Goal: Task Accomplishment & Management: Manage account settings

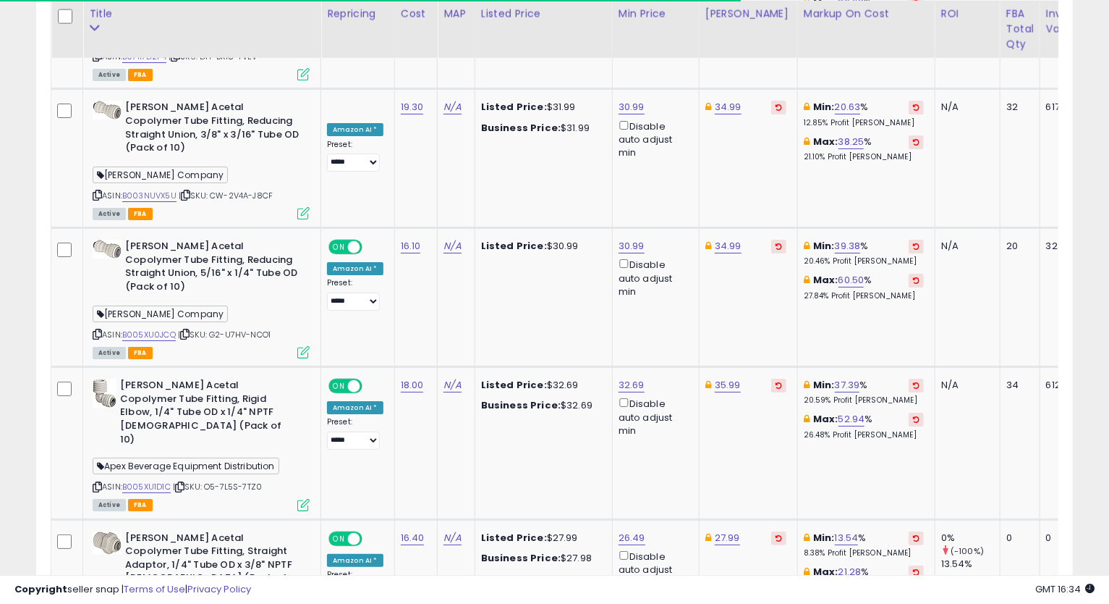
scroll to position [297, 601]
click at [726, 239] on link "34.99" at bounding box center [728, 246] width 27 height 14
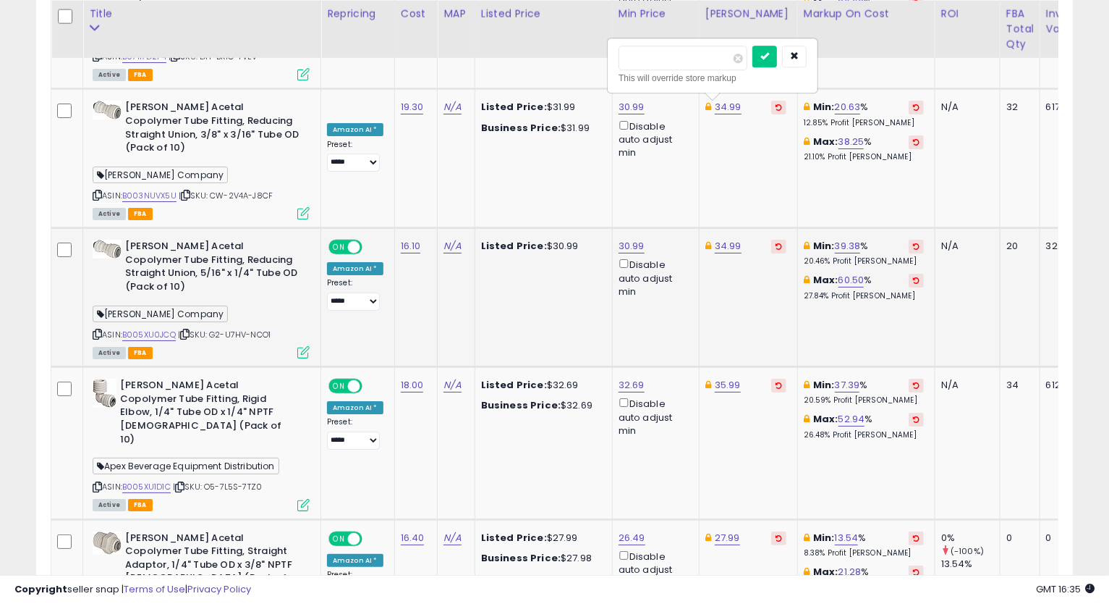
type input "*****"
click button "submit" at bounding box center [765, 57] width 25 height 22
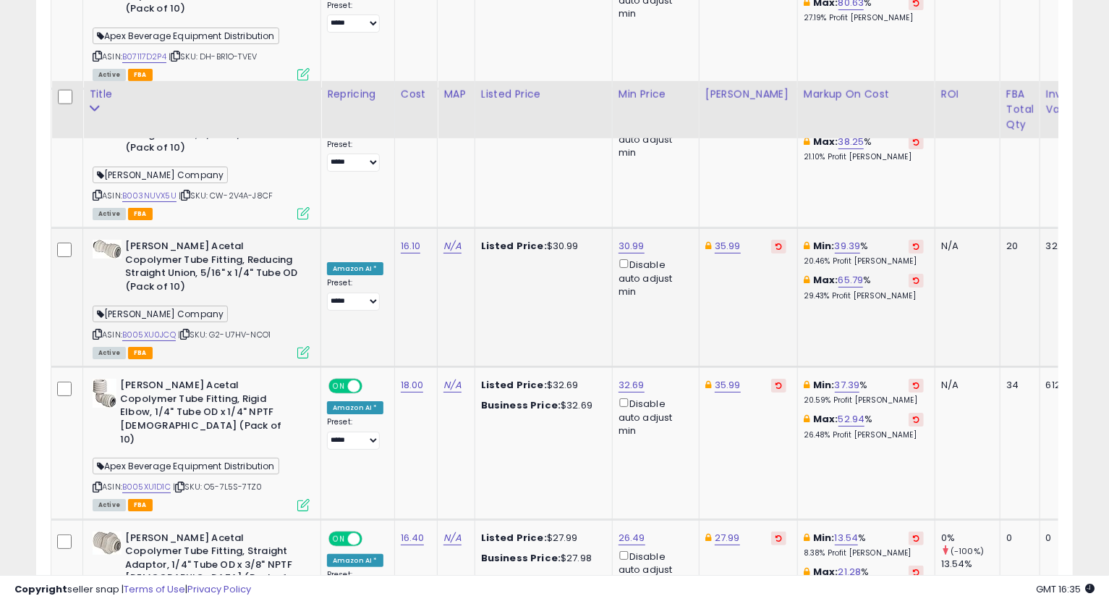
scroll to position [3300, 0]
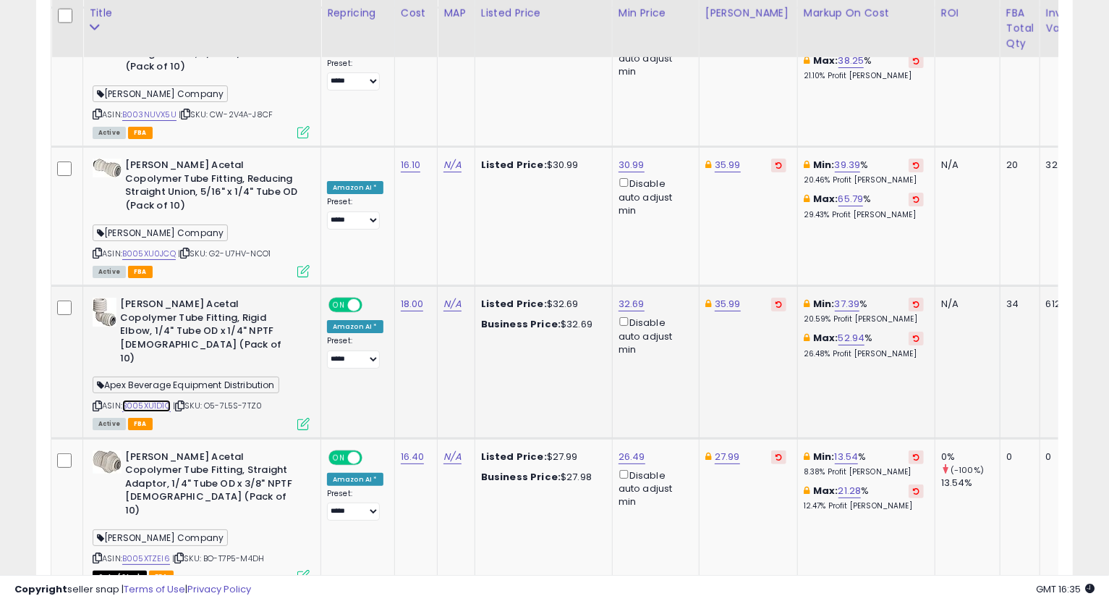
click at [148, 399] on link "B005XU1D1C" at bounding box center [146, 405] width 48 height 12
click at [101, 402] on icon at bounding box center [97, 406] width 9 height 8
click at [638, 297] on link "32.69" at bounding box center [632, 304] width 26 height 14
drag, startPoint x: 602, startPoint y: 110, endPoint x: 463, endPoint y: 136, distance: 141.4
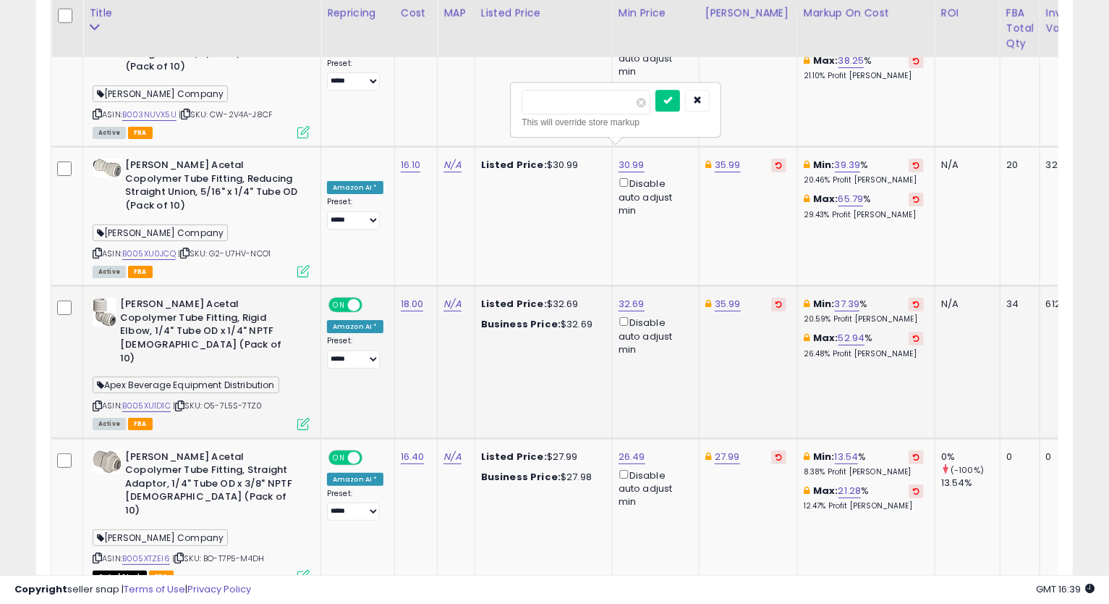
type input "*****"
click button "submit" at bounding box center [668, 101] width 25 height 22
click at [730, 297] on link "35.99" at bounding box center [728, 304] width 26 height 14
type input "*****"
click button "submit" at bounding box center [765, 101] width 25 height 22
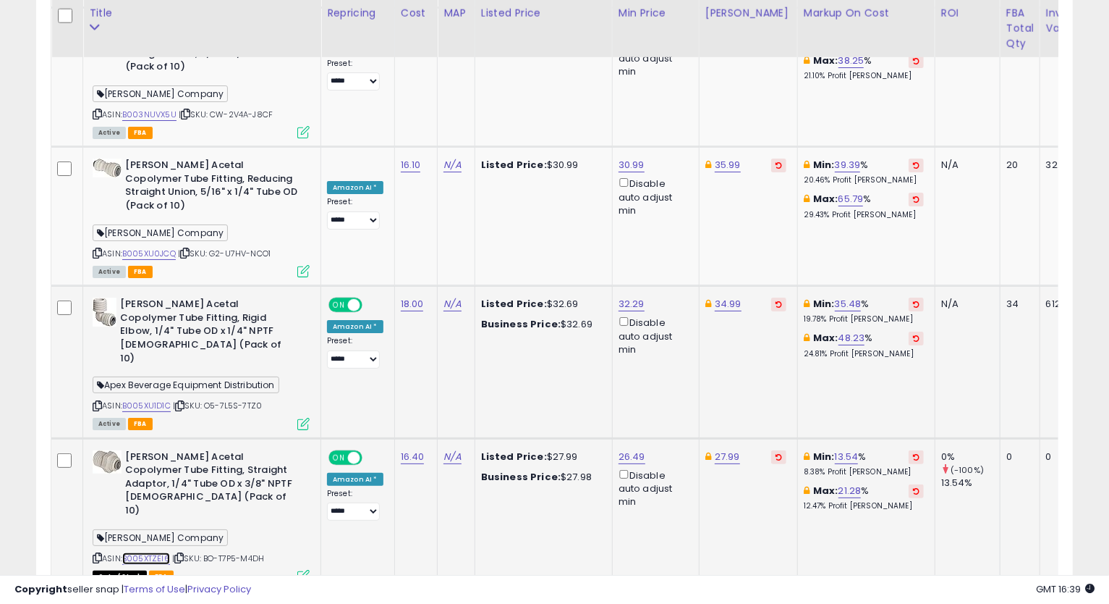
click at [153, 552] on link "B005XTZEI6" at bounding box center [146, 558] width 48 height 12
click at [629, 601] on link "51.99" at bounding box center [630, 608] width 23 height 14
drag, startPoint x: 578, startPoint y: 352, endPoint x: 503, endPoint y: 371, distance: 77.6
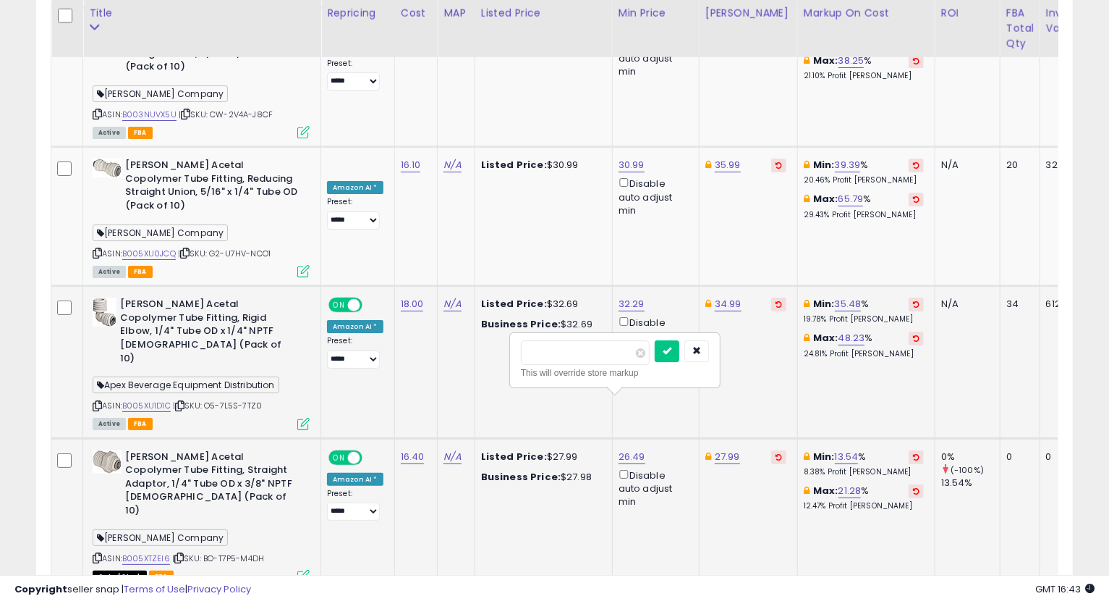
type input "*****"
click button "submit" at bounding box center [667, 351] width 25 height 22
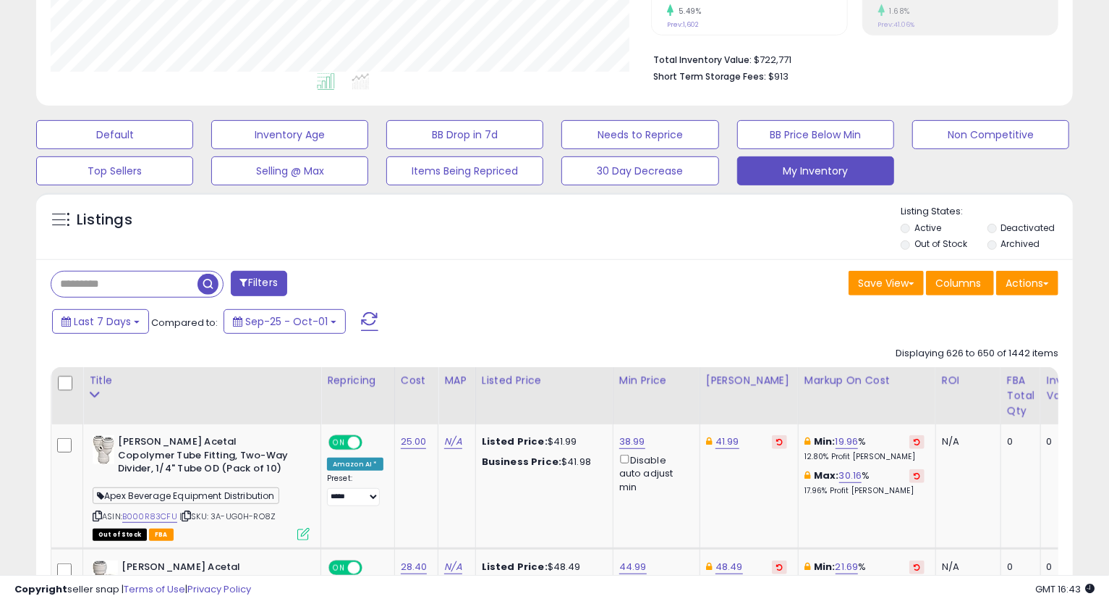
scroll to position [497, 0]
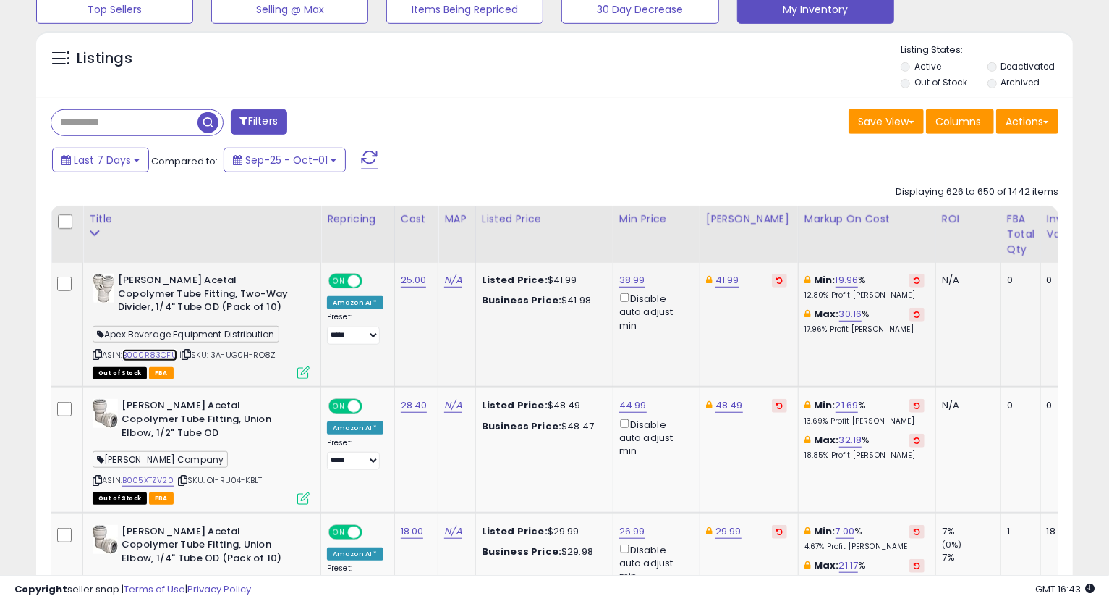
click at [149, 352] on link "B000R83CFU" at bounding box center [149, 355] width 55 height 12
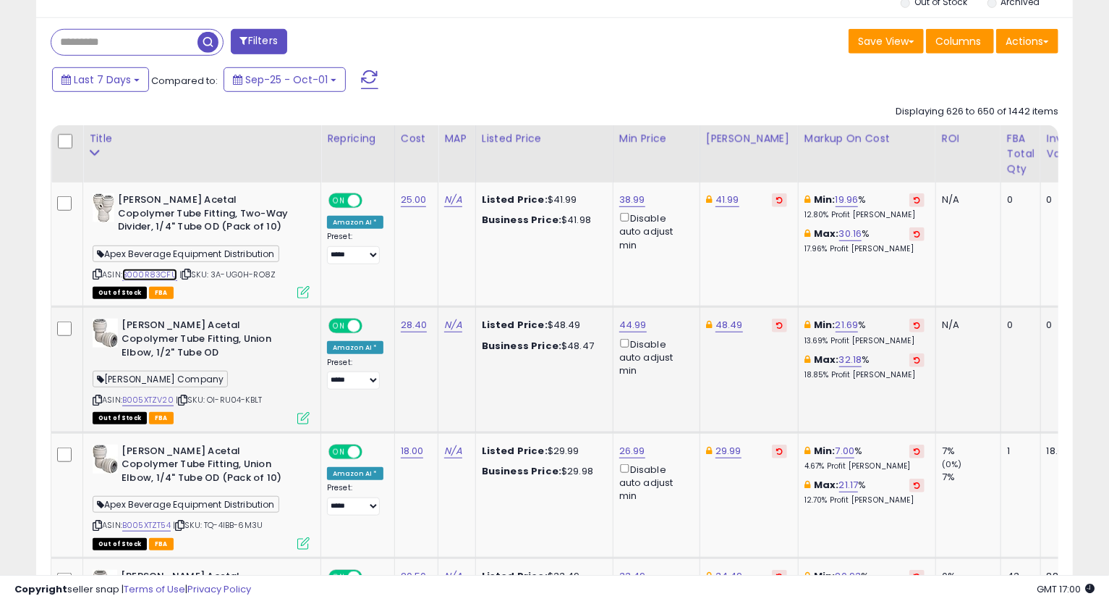
scroll to position [658, 0]
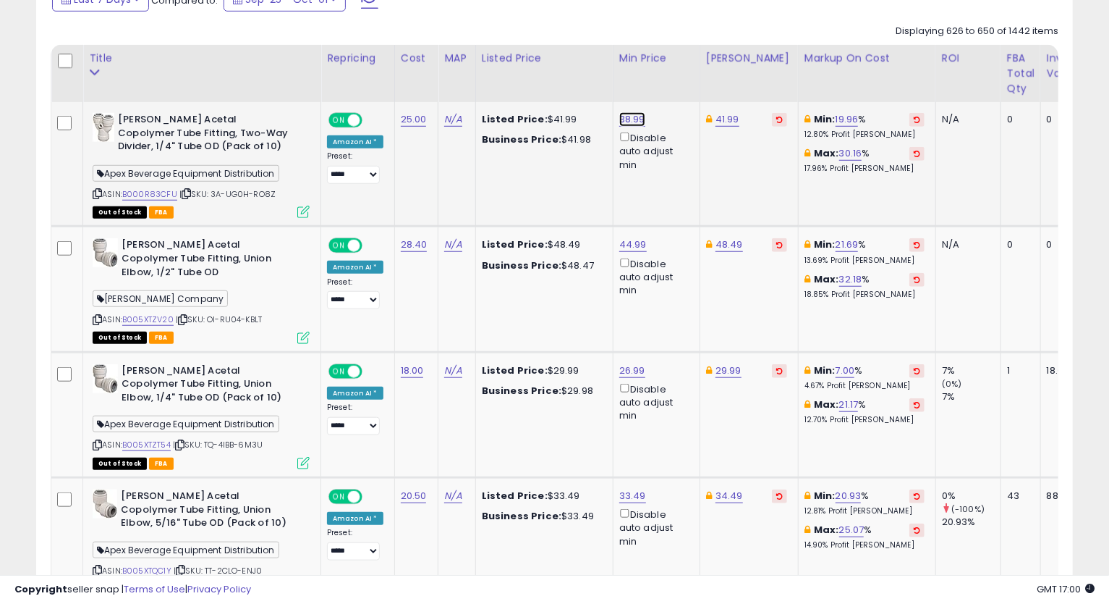
click at [634, 119] on link "38.99" at bounding box center [633, 119] width 26 height 14
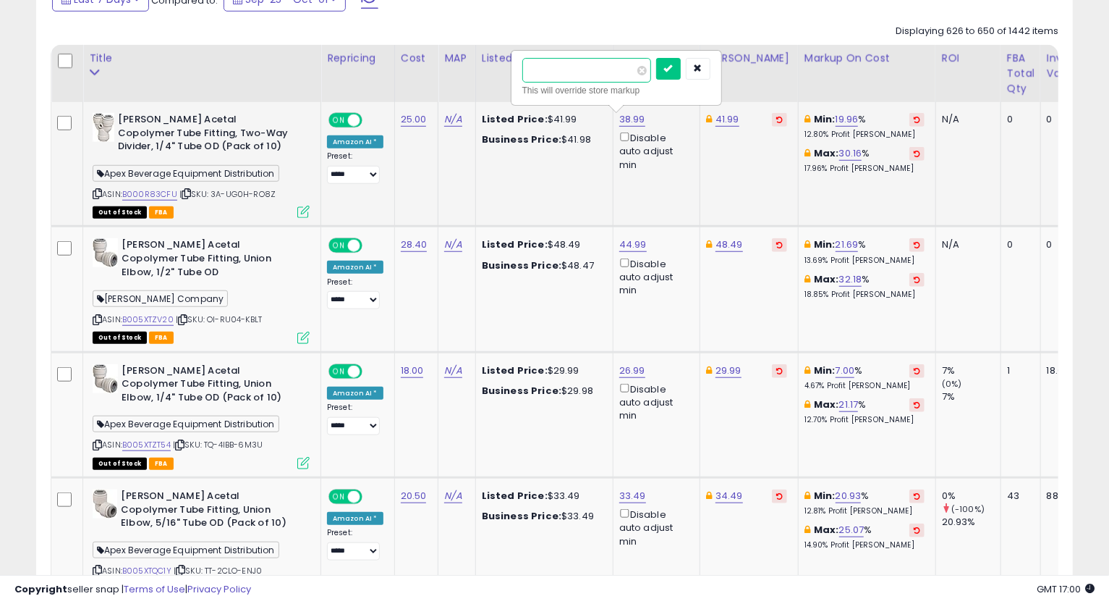
type input "*****"
click button "submit" at bounding box center [668, 69] width 25 height 22
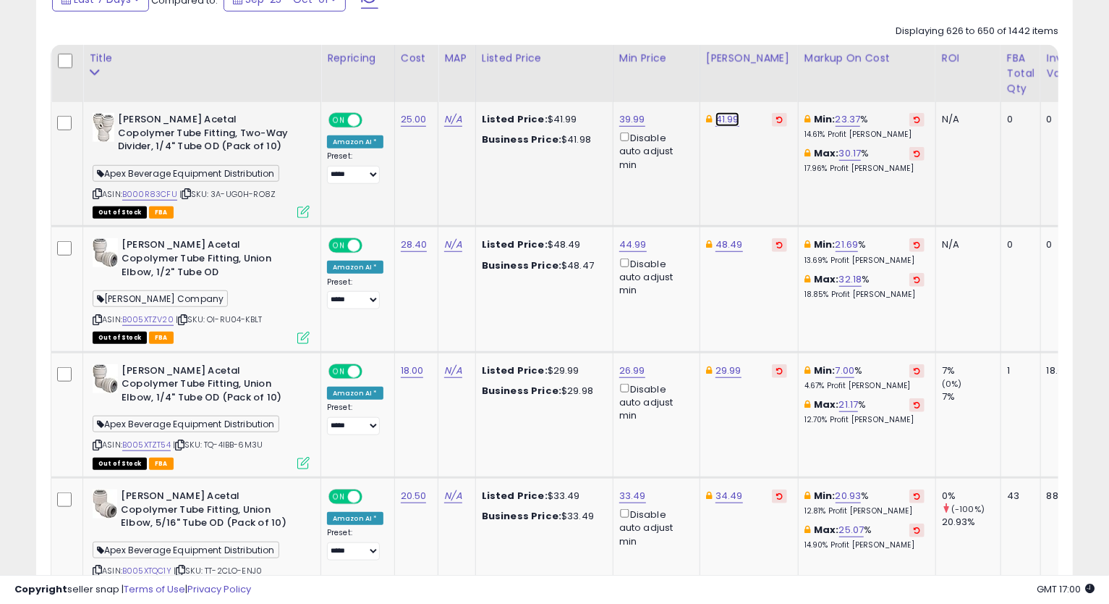
click at [724, 118] on link "41.99" at bounding box center [728, 119] width 24 height 14
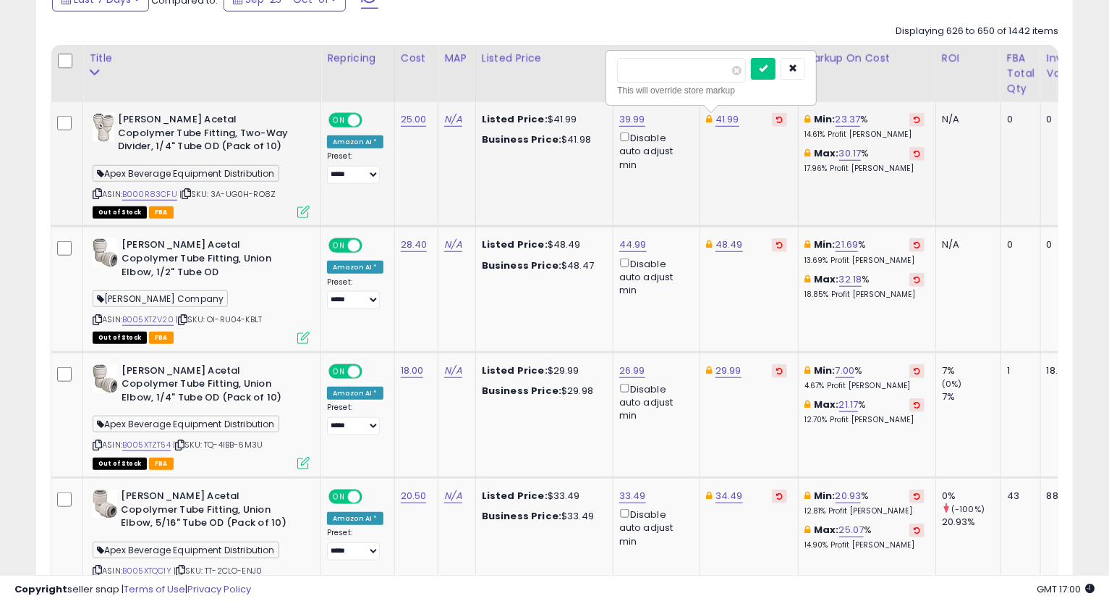
type input "*****"
click button "submit" at bounding box center [763, 69] width 25 height 22
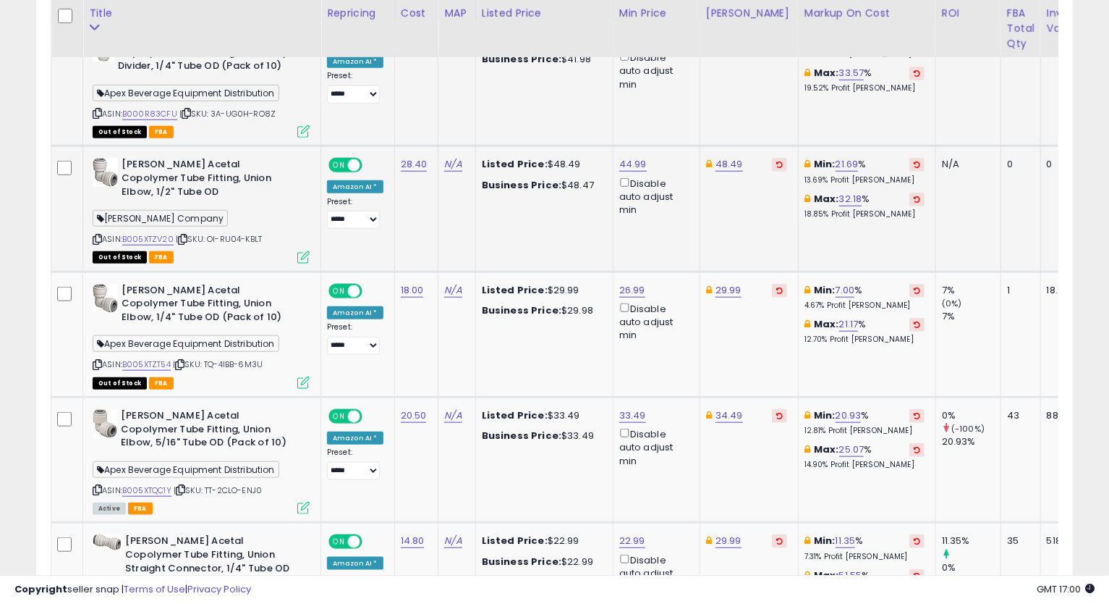
scroll to position [819, 0]
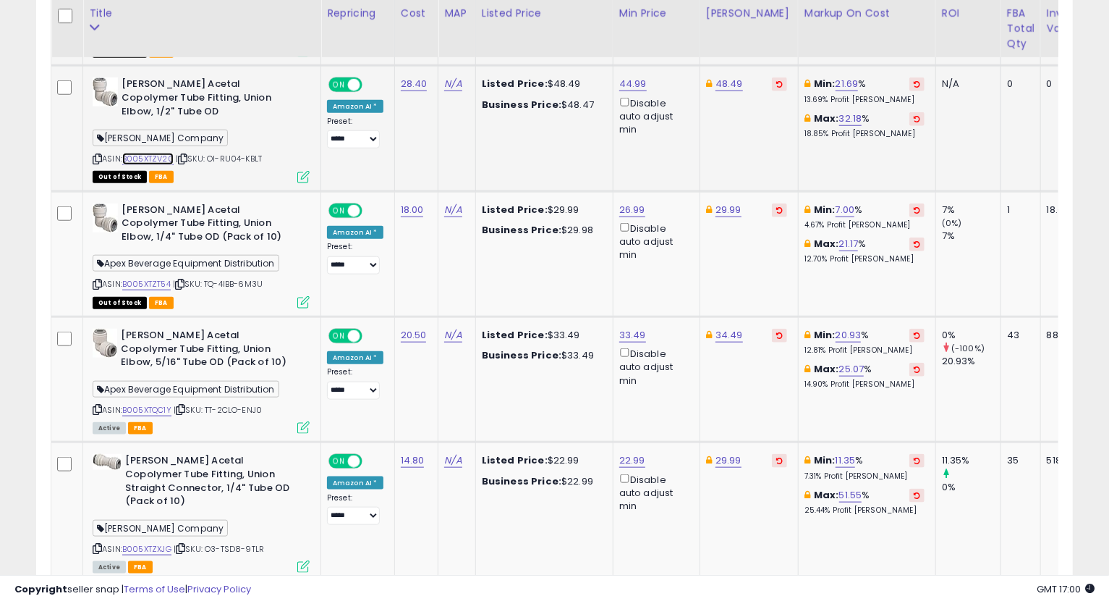
click at [157, 153] on link "B005XTZV20" at bounding box center [147, 159] width 51 height 12
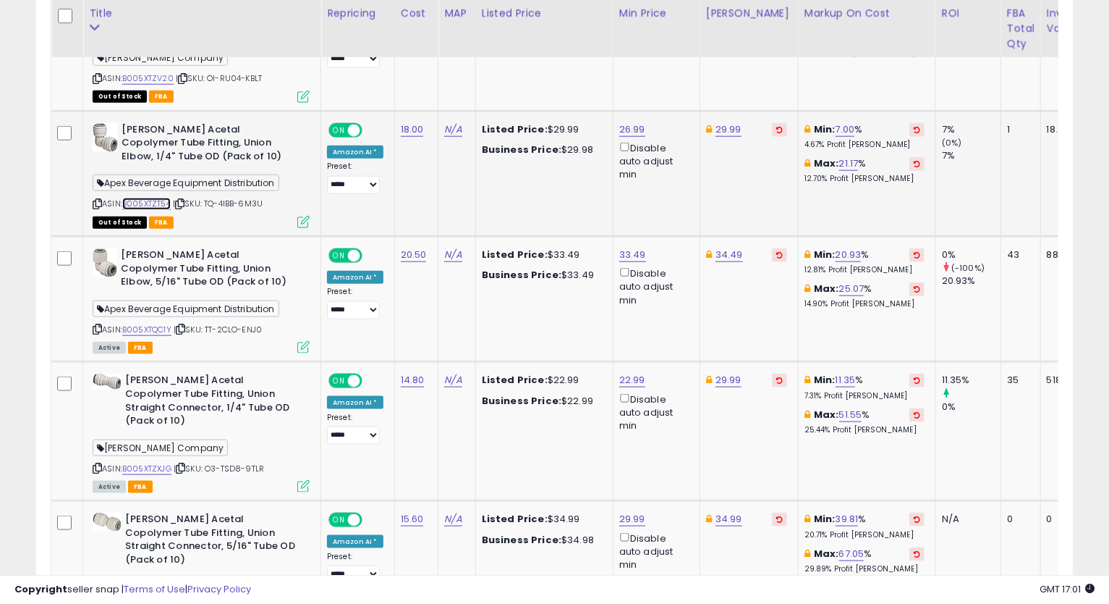
click at [144, 198] on link "B005XTZT54" at bounding box center [146, 204] width 48 height 12
click at [98, 200] on icon at bounding box center [97, 204] width 9 height 8
click at [774, 211] on td "29.99" at bounding box center [749, 173] width 98 height 125
click at [98, 200] on icon at bounding box center [97, 204] width 9 height 8
click at [135, 198] on link "B005XTZT54" at bounding box center [146, 204] width 48 height 12
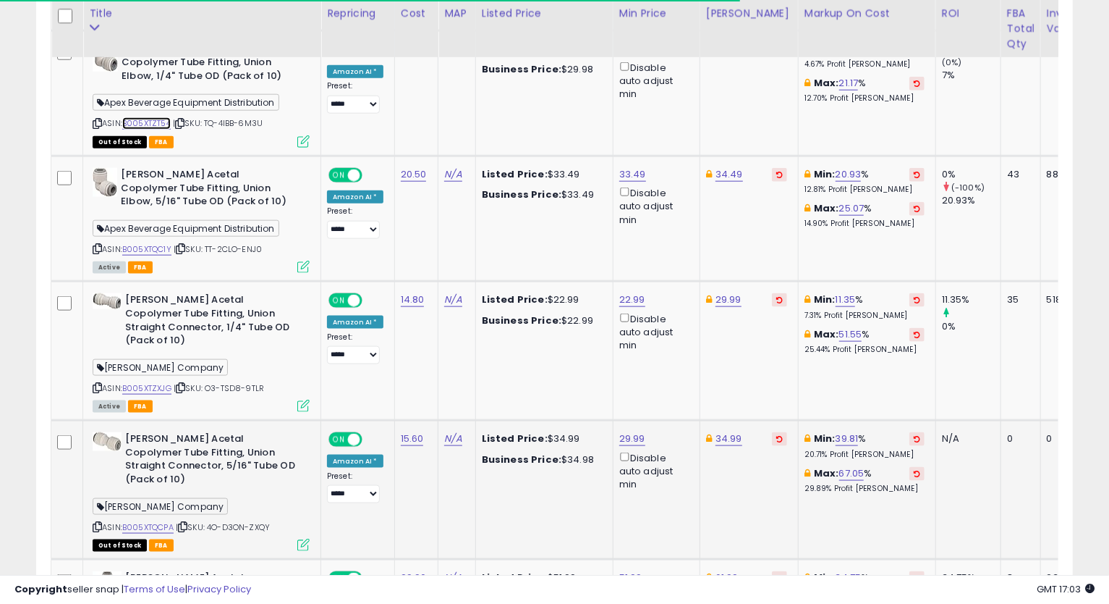
scroll to position [1060, 0]
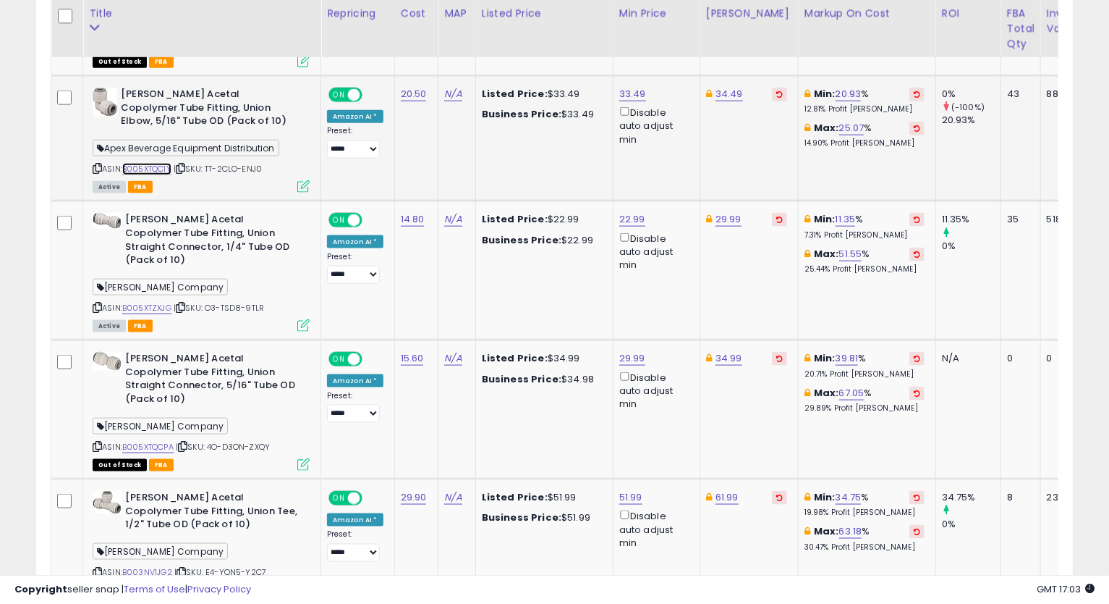
click at [170, 163] on link "B005XTQC1Y" at bounding box center [146, 169] width 49 height 12
click at [98, 164] on icon at bounding box center [97, 168] width 9 height 8
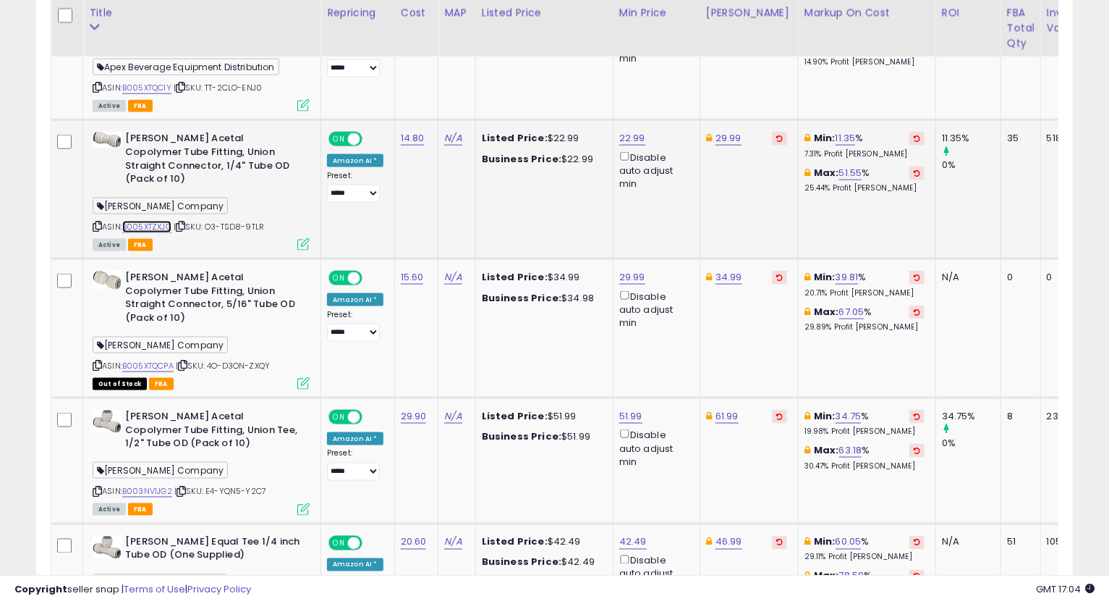
click at [156, 221] on link "B005XTZXJG" at bounding box center [146, 227] width 49 height 12
click at [634, 131] on link "22.99" at bounding box center [633, 138] width 26 height 14
click at [537, 78] on input "*****" at bounding box center [586, 75] width 129 height 25
type input "*****"
click button "submit" at bounding box center [668, 74] width 25 height 22
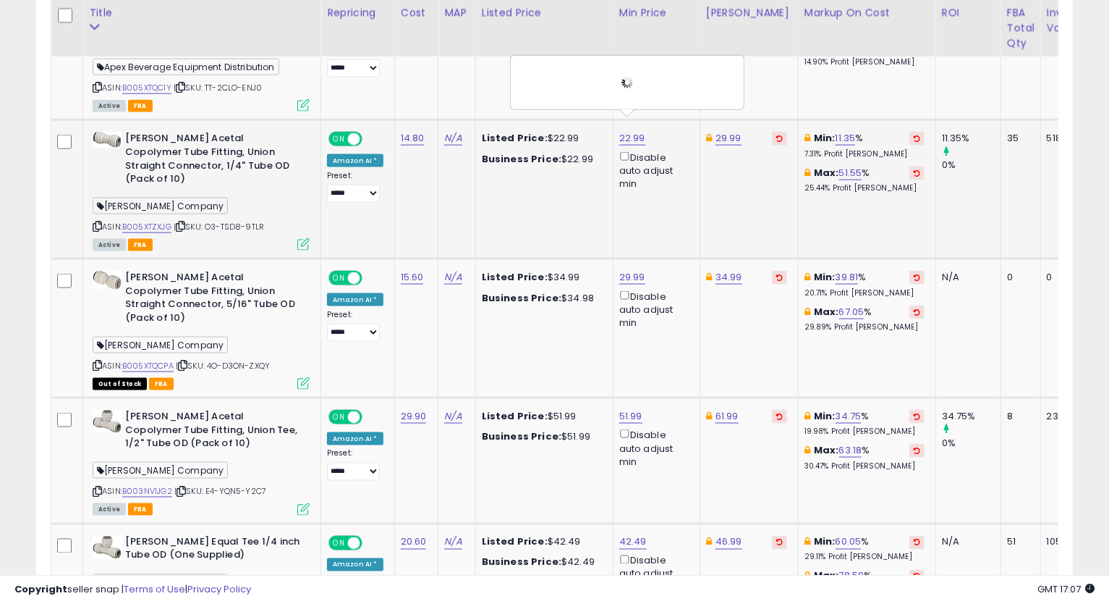
click at [94, 222] on icon at bounding box center [97, 226] width 9 height 8
click at [97, 222] on icon at bounding box center [97, 226] width 9 height 8
click at [840, 201] on td "Min: 17.10 % 10.55% Profit [PERSON_NAME]: 51.56 % 25.45% Profit [PERSON_NAME]" at bounding box center [867, 189] width 138 height 139
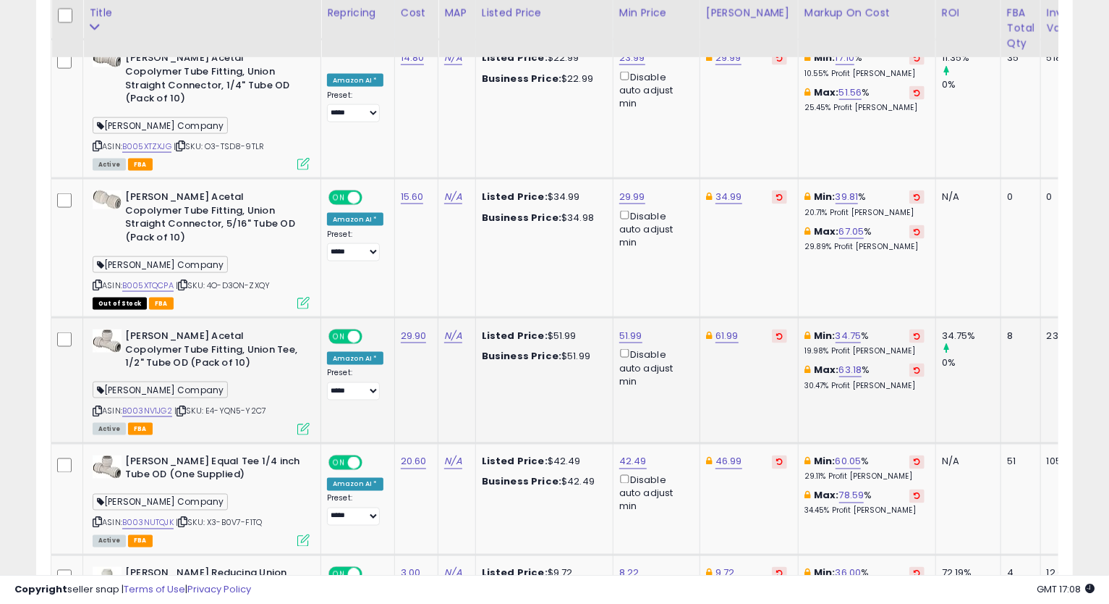
scroll to position [1301, 0]
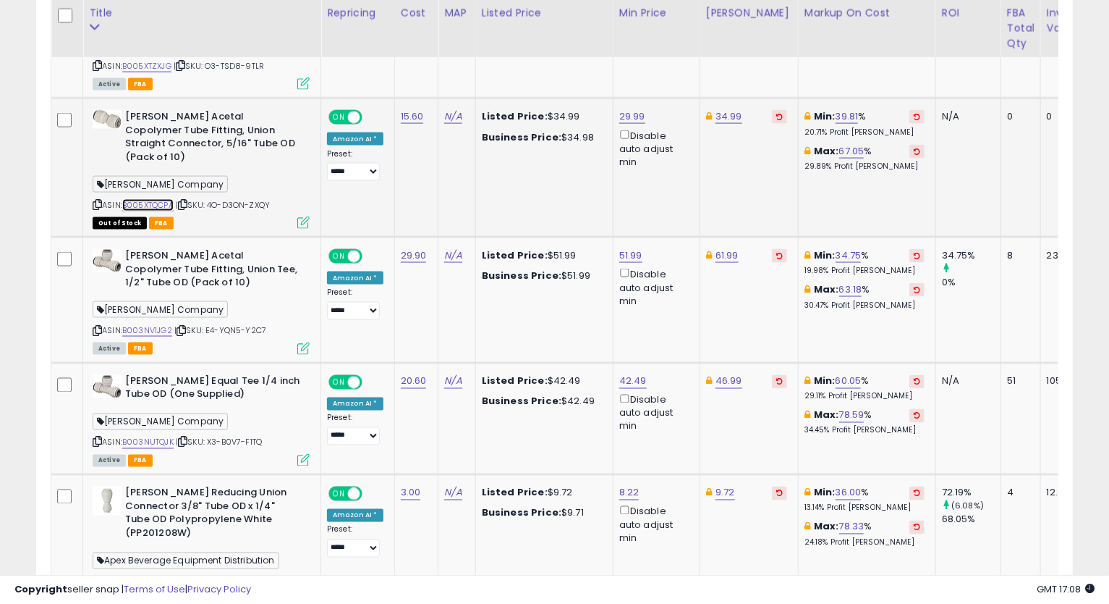
click at [142, 199] on link "B005XTQCPA" at bounding box center [147, 205] width 51 height 12
click at [625, 109] on link "29.99" at bounding box center [633, 116] width 26 height 14
click at [537, 43] on input "*****" at bounding box center [586, 40] width 129 height 25
type input "*****"
click button "submit" at bounding box center [668, 39] width 25 height 22
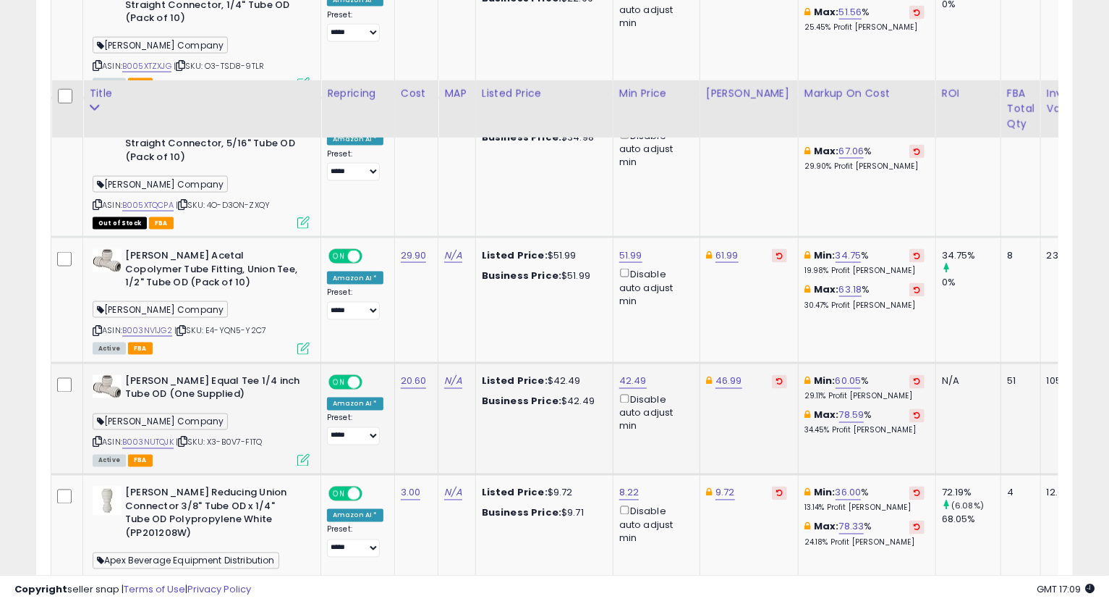
scroll to position [1382, 0]
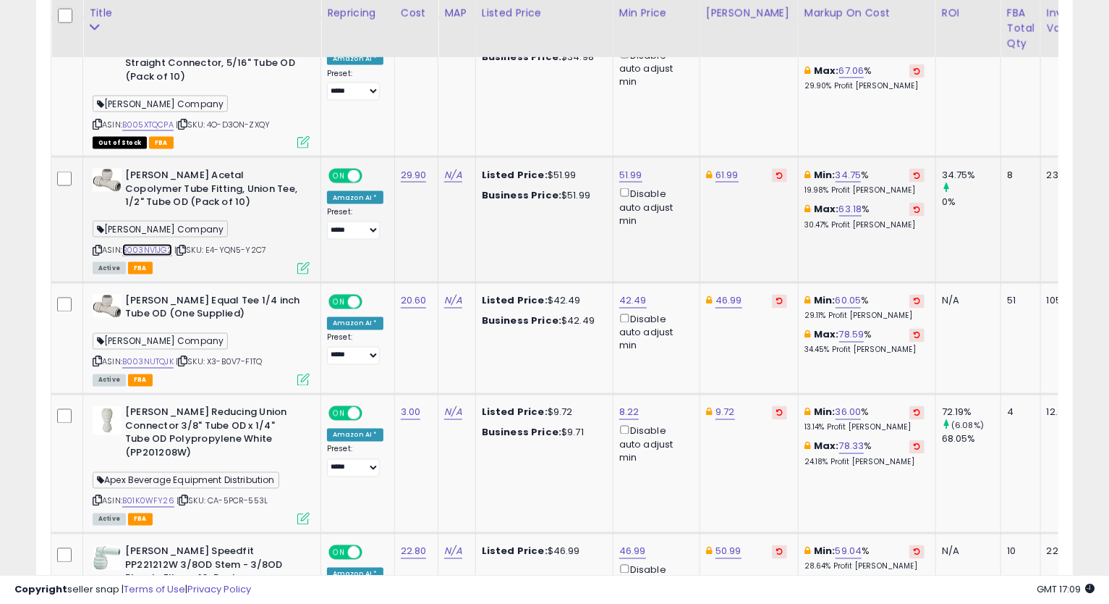
click at [161, 244] on link "B003NV1JG2" at bounding box center [147, 250] width 50 height 12
click at [96, 246] on icon at bounding box center [97, 250] width 9 height 8
click at [620, 168] on link "51.99" at bounding box center [631, 175] width 23 height 14
type input "*****"
click button "submit" at bounding box center [667, 83] width 25 height 22
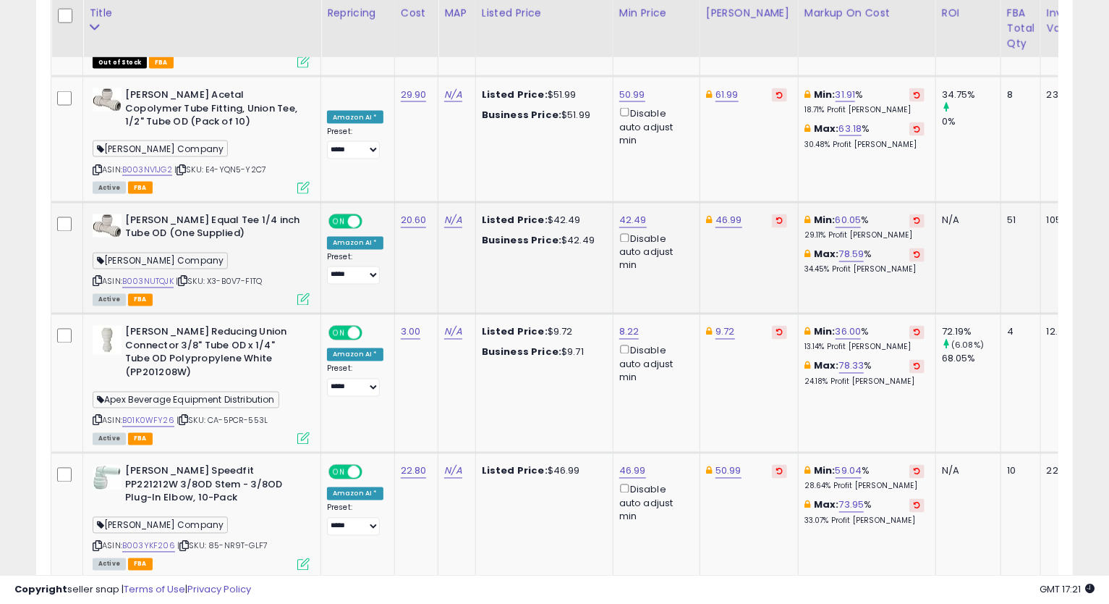
scroll to position [1542, 0]
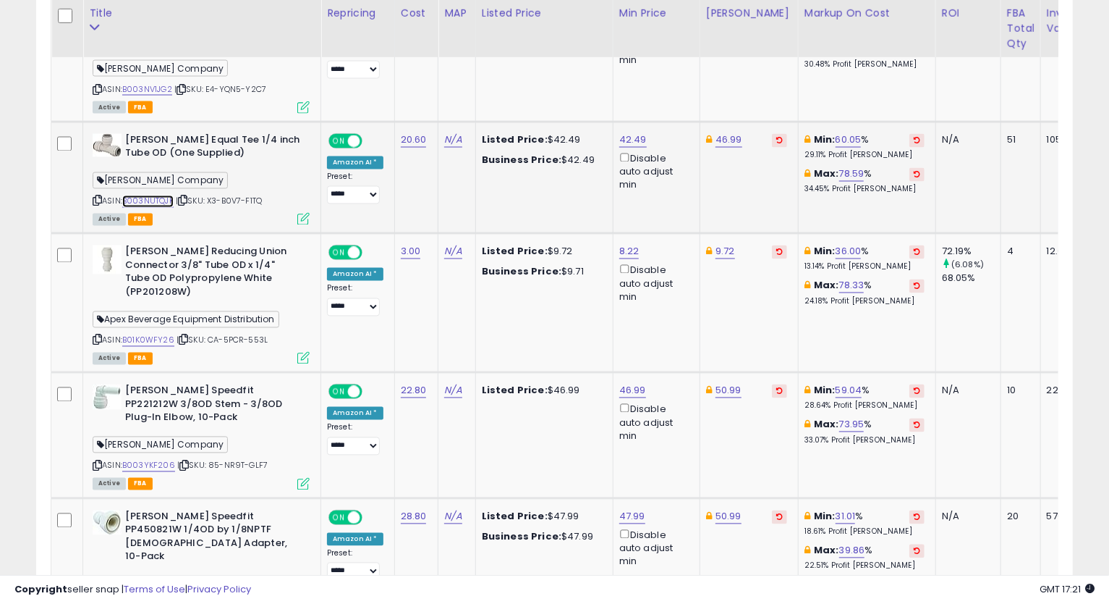
click at [150, 195] on link "B003NUTQJK" at bounding box center [147, 201] width 51 height 12
click at [94, 197] on icon at bounding box center [97, 201] width 9 height 8
click at [630, 133] on link "42.49" at bounding box center [634, 140] width 28 height 14
drag, startPoint x: 585, startPoint y: 59, endPoint x: 474, endPoint y: 58, distance: 111.5
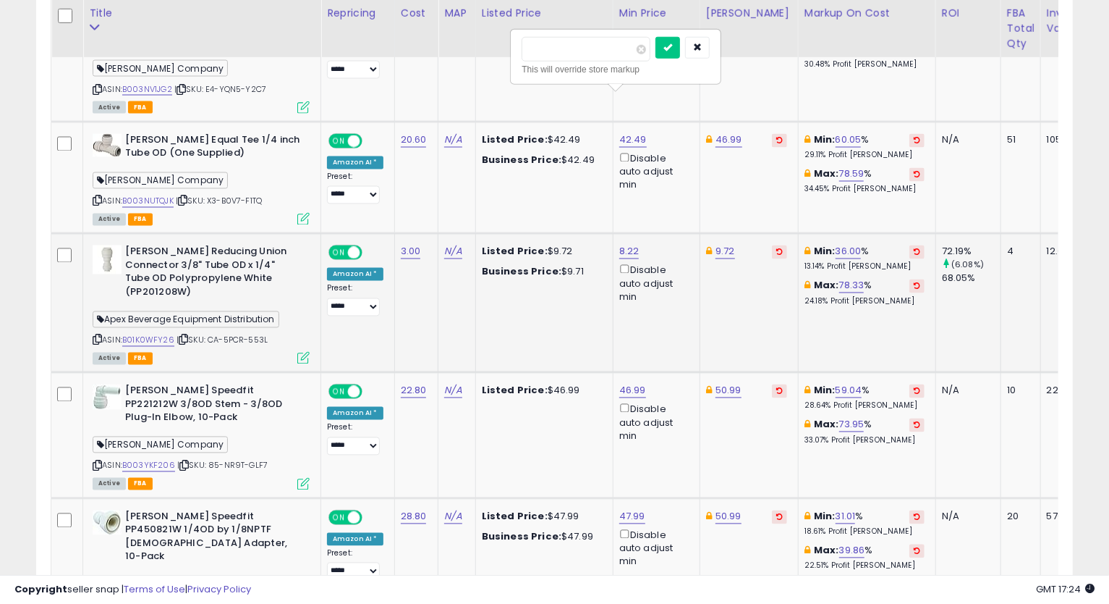
type input "*****"
click button "submit" at bounding box center [668, 48] width 25 height 22
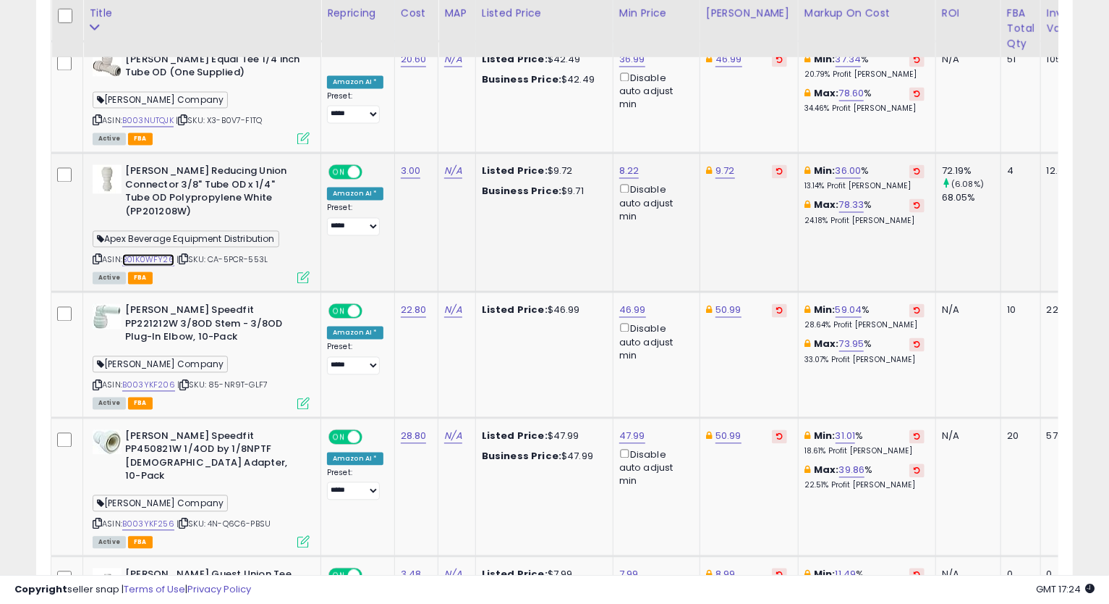
click at [164, 254] on link "B01K0WFY26" at bounding box center [148, 260] width 52 height 12
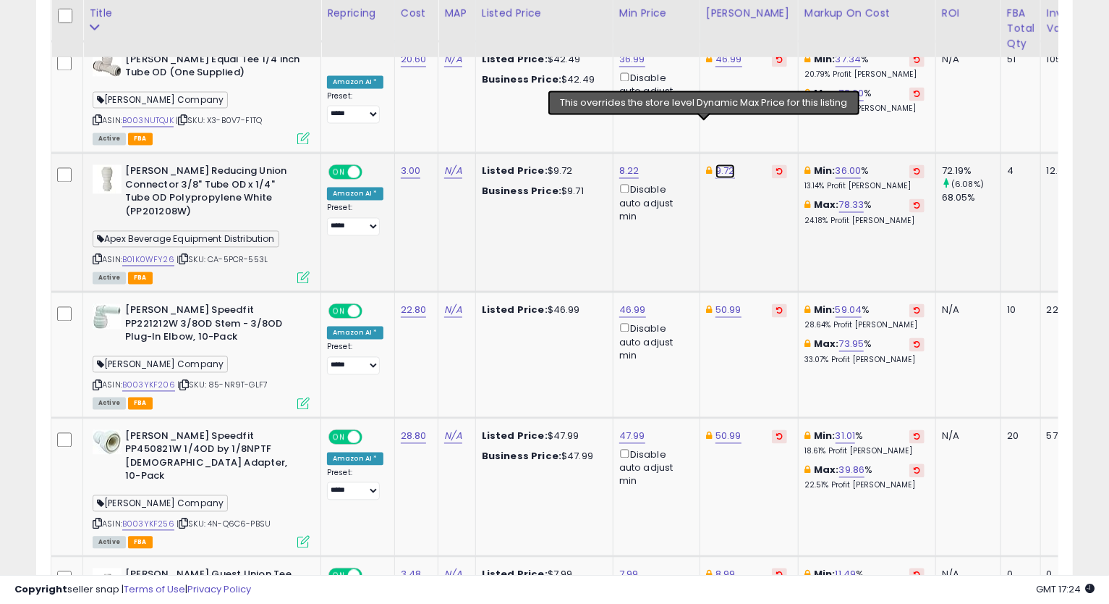
click at [716, 164] on link "9.72" at bounding box center [726, 171] width 20 height 14
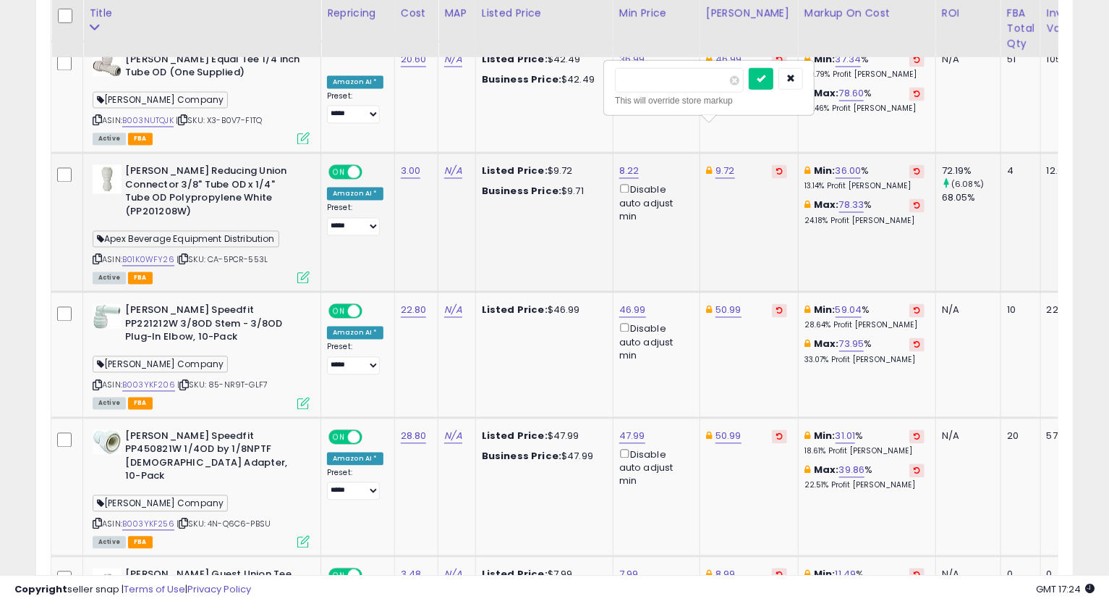
type input "****"
click button "submit" at bounding box center [761, 79] width 25 height 22
click at [97, 255] on icon at bounding box center [97, 259] width 9 height 8
click at [623, 164] on link "8.22" at bounding box center [630, 171] width 20 height 14
type input "****"
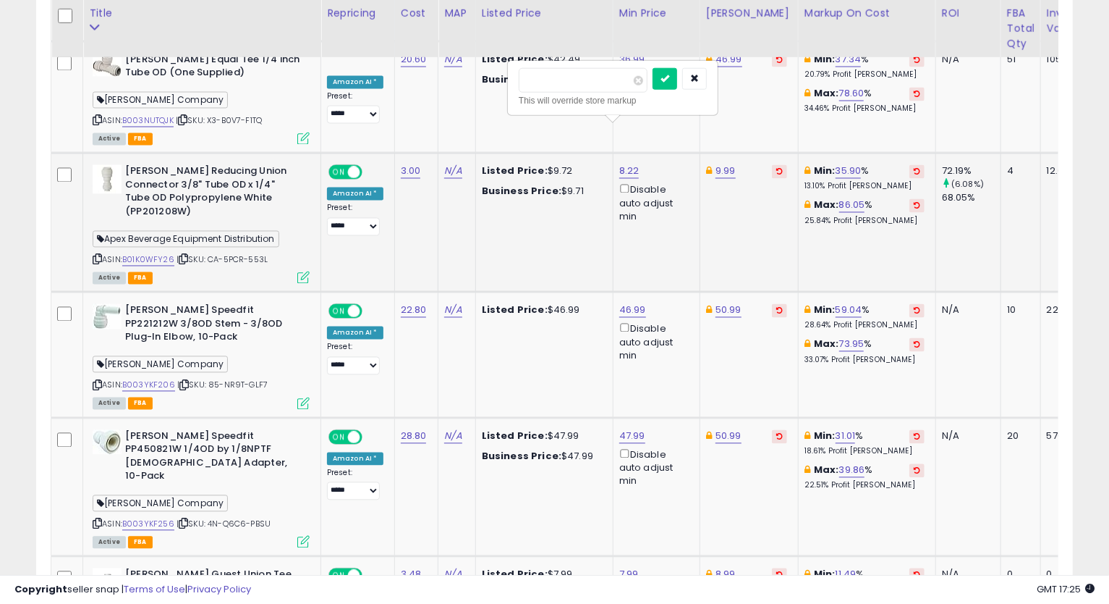
click button "submit" at bounding box center [665, 79] width 25 height 22
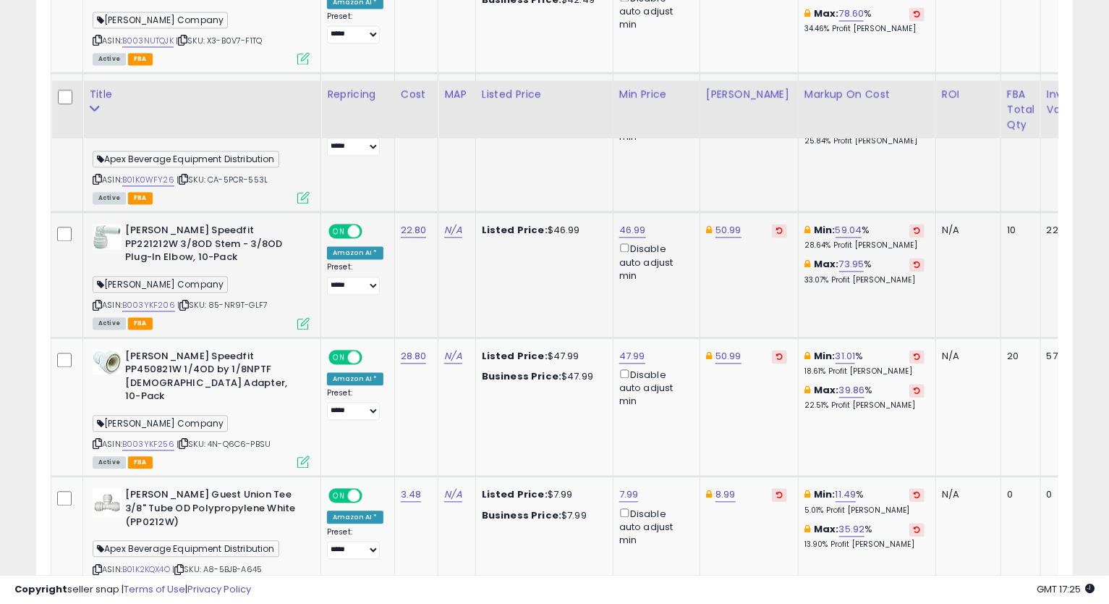
scroll to position [1783, 0]
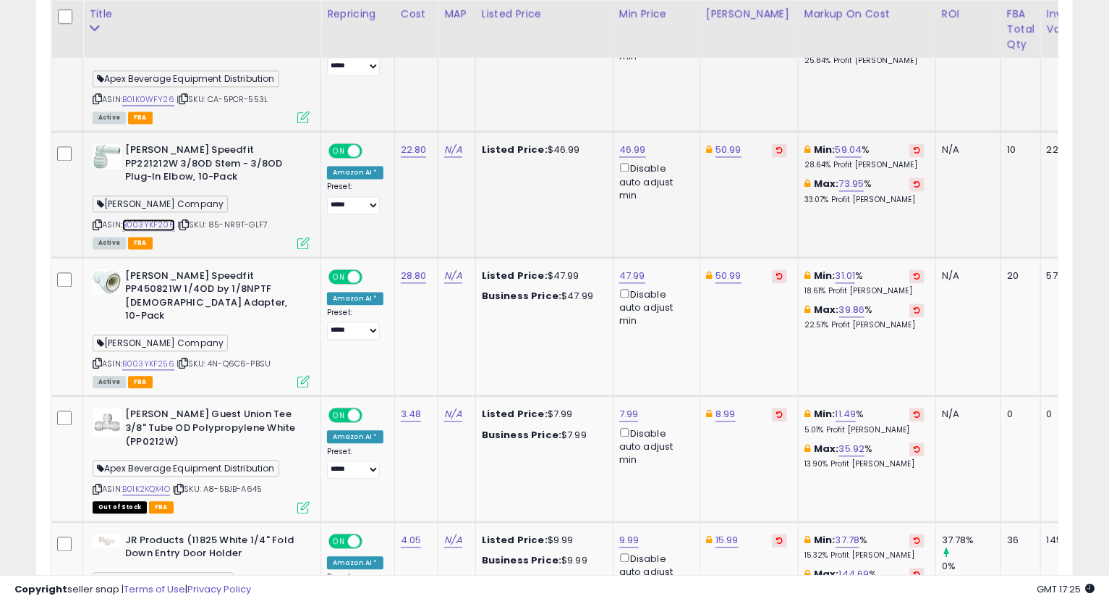
click at [166, 219] on link "B003YKF206" at bounding box center [148, 225] width 53 height 12
click at [93, 221] on icon at bounding box center [97, 225] width 9 height 8
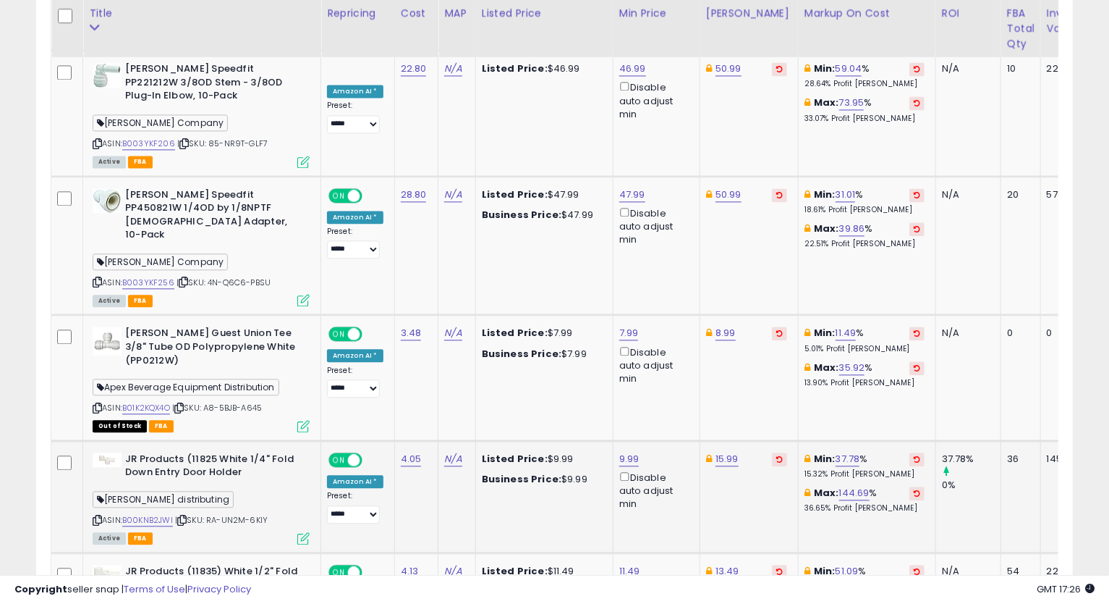
scroll to position [1945, 0]
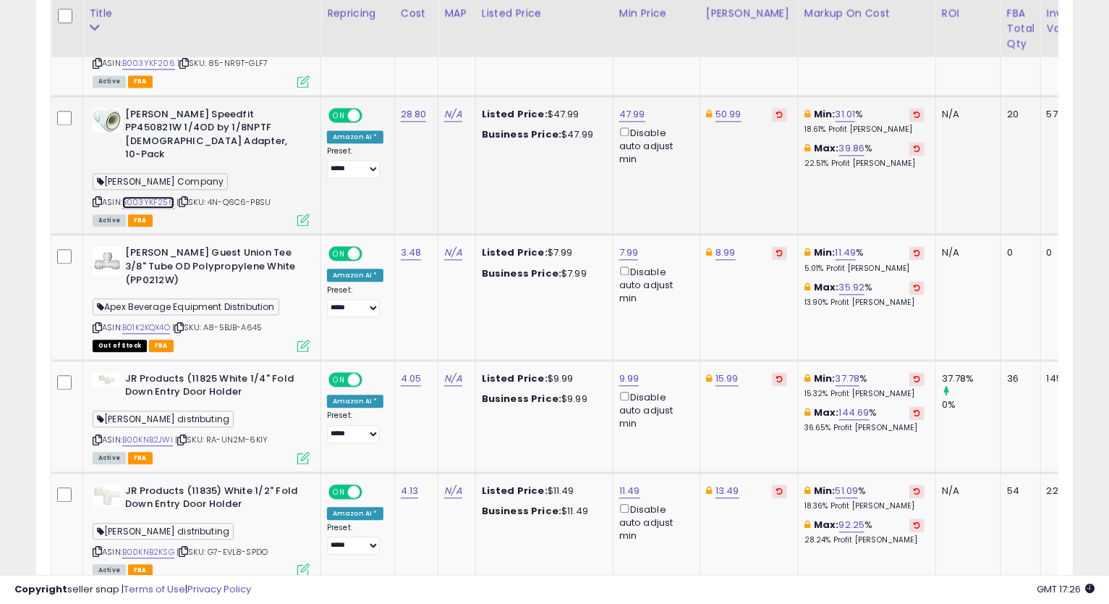
click at [164, 196] on link "B003YKF256" at bounding box center [148, 202] width 52 height 12
click at [93, 198] on icon at bounding box center [97, 202] width 9 height 8
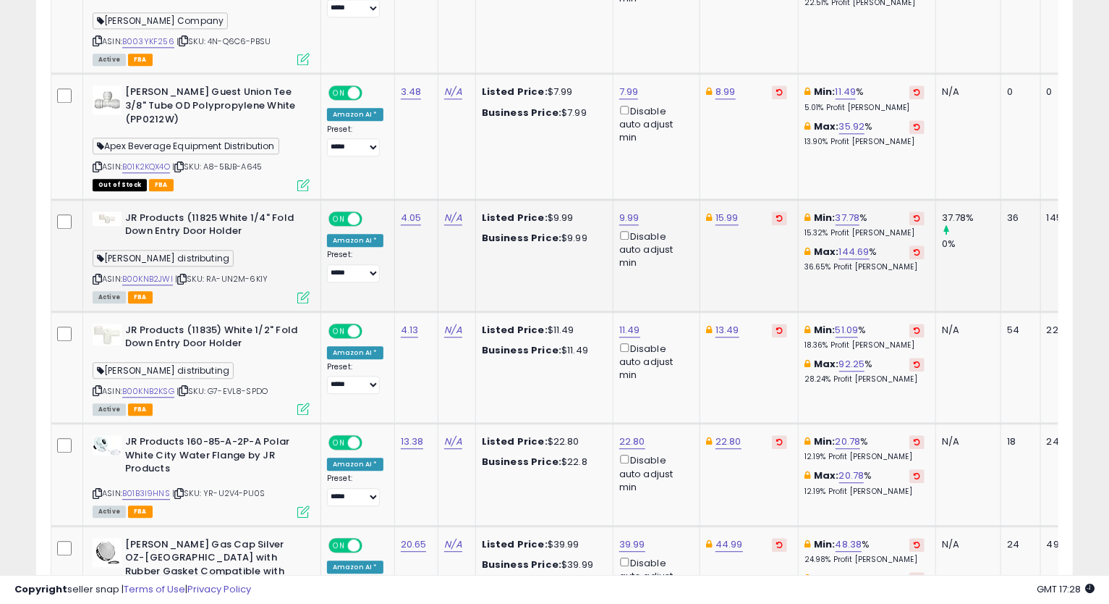
scroll to position [2025, 0]
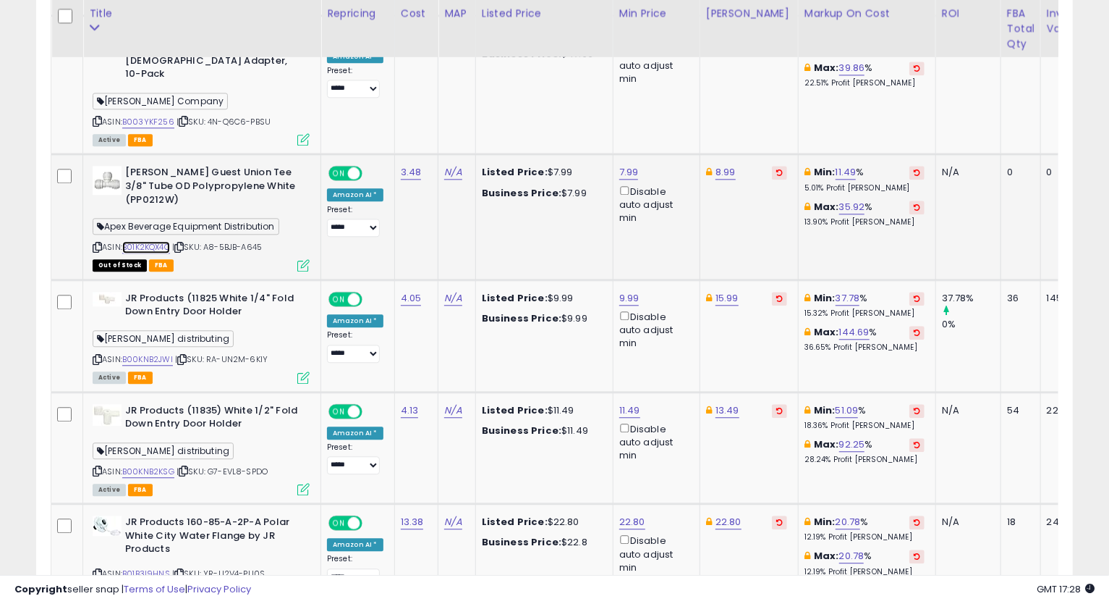
click at [161, 241] on link "B01K2KQX4O" at bounding box center [146, 247] width 48 height 12
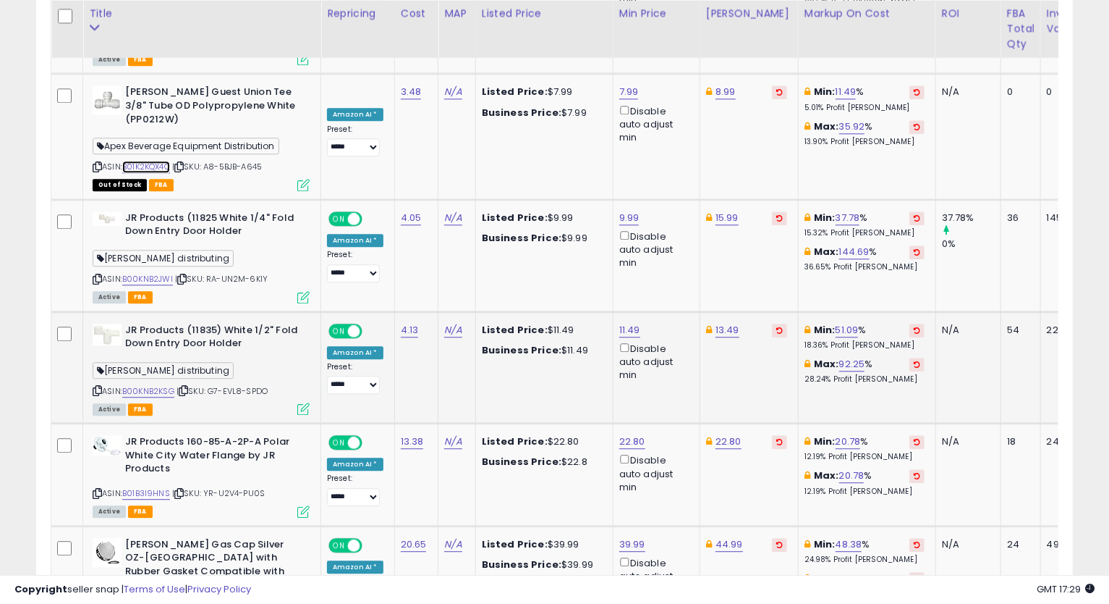
scroll to position [2186, 0]
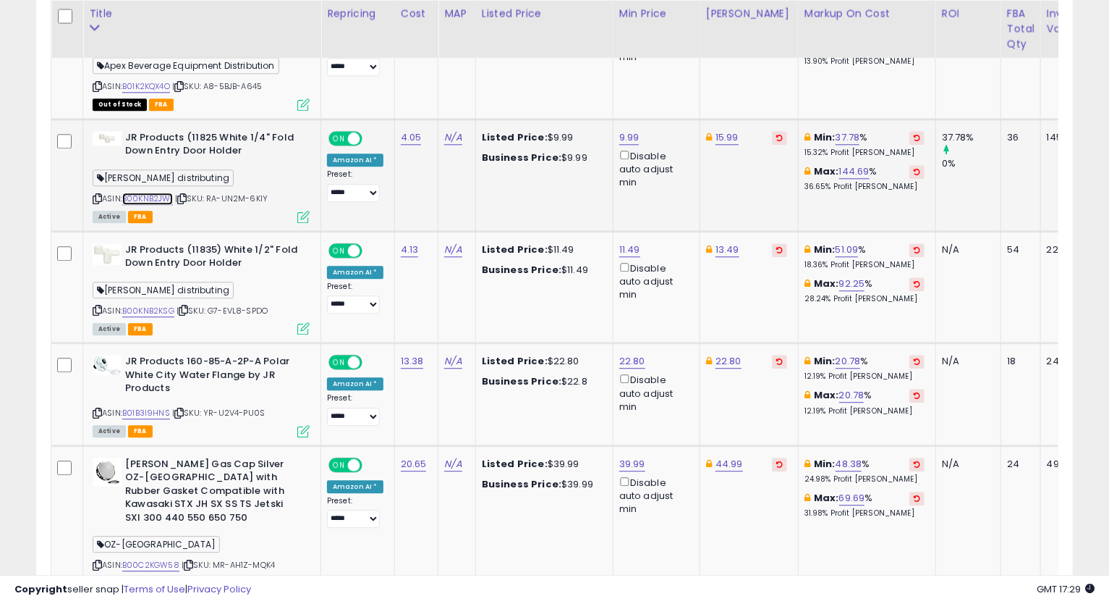
click at [148, 193] on link "B00KNB2JWI" at bounding box center [147, 199] width 51 height 12
click at [96, 195] on icon at bounding box center [97, 199] width 9 height 8
click at [716, 130] on link "15.99" at bounding box center [727, 137] width 23 height 14
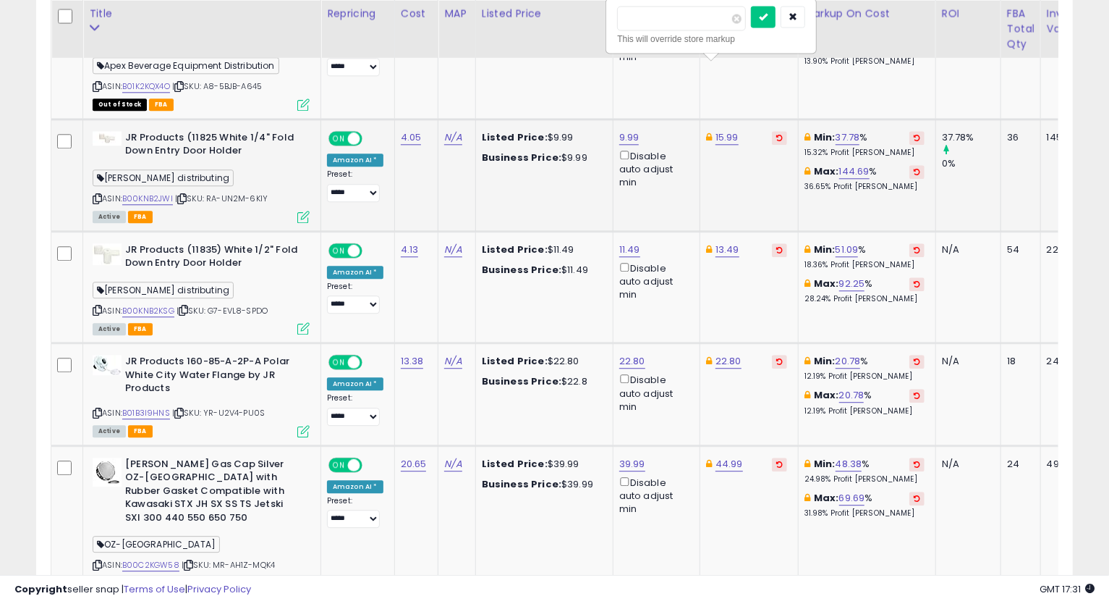
type input "*****"
click button "submit" at bounding box center [763, 17] width 25 height 22
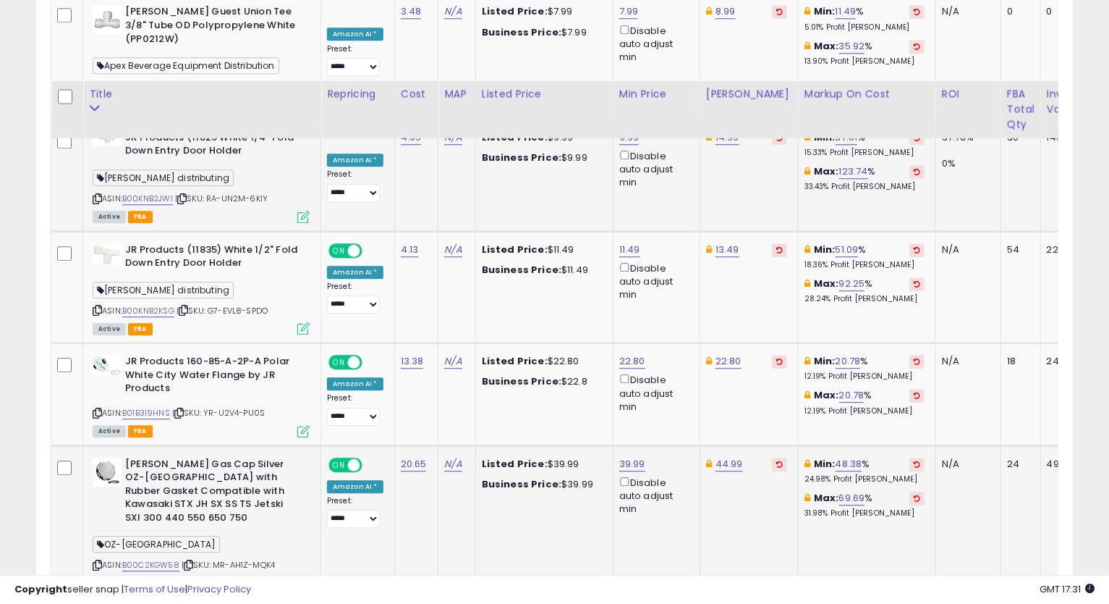
scroll to position [2266, 0]
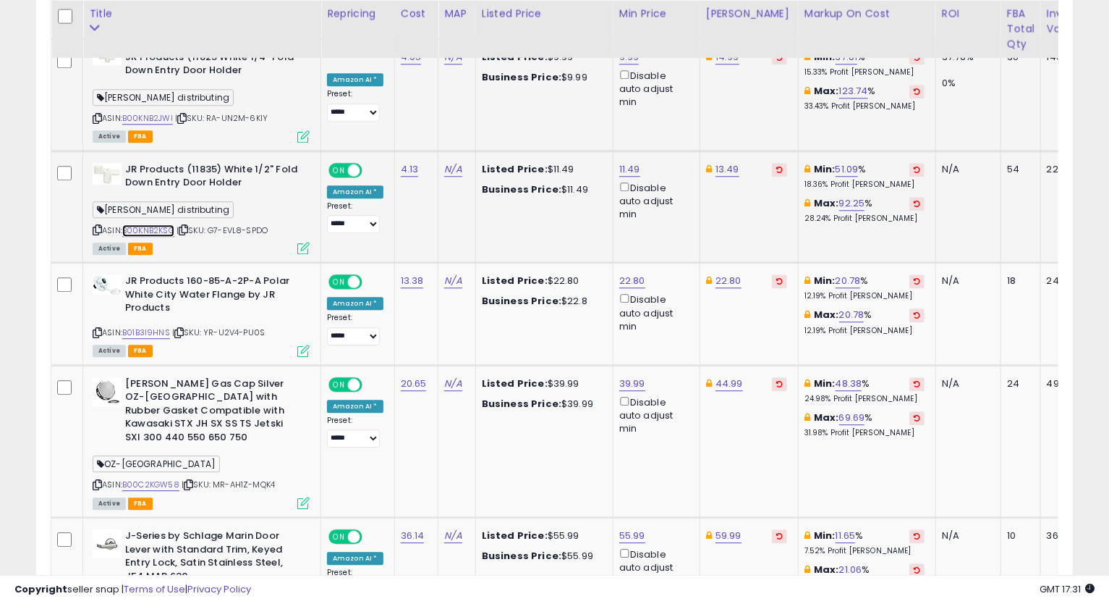
click at [164, 224] on link "B00KNB2KSG" at bounding box center [148, 230] width 52 height 12
click at [98, 226] on icon at bounding box center [97, 230] width 9 height 8
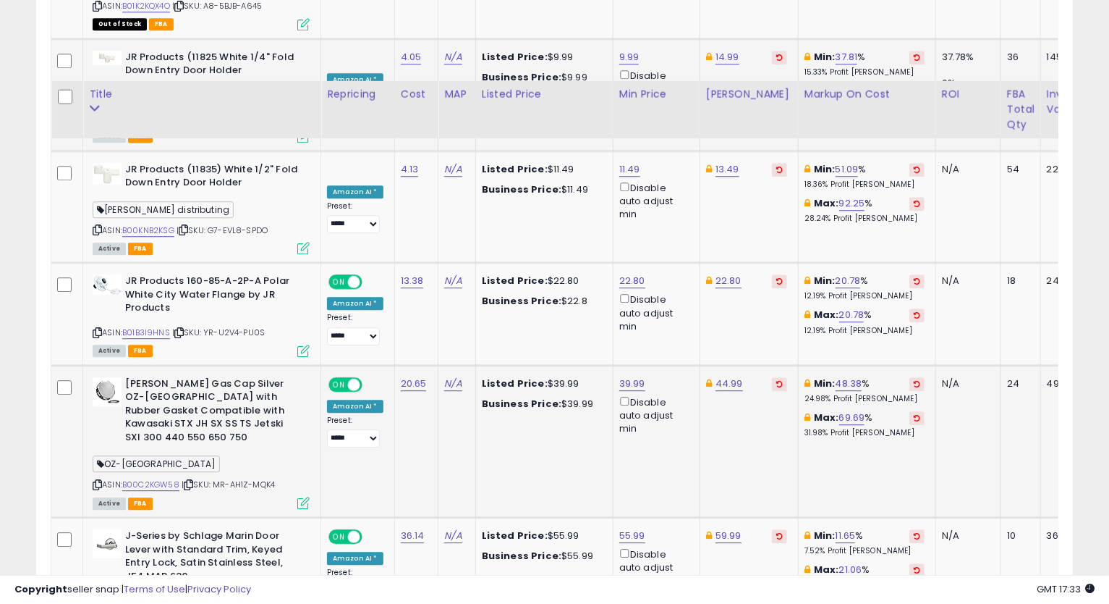
scroll to position [2346, 0]
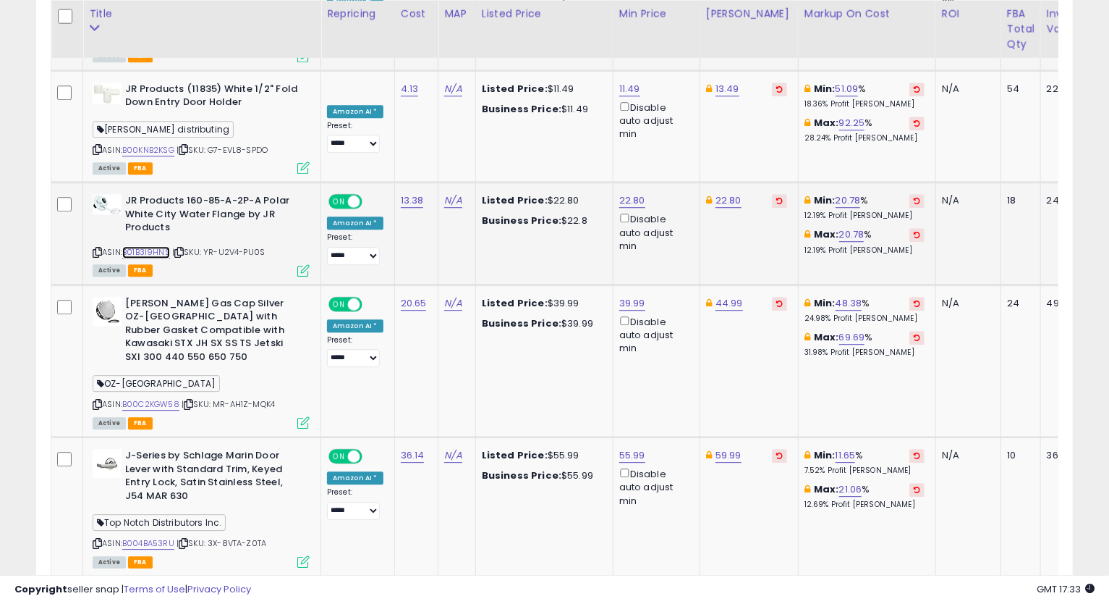
click at [151, 246] on link "B01B3I9HNS" at bounding box center [146, 252] width 48 height 12
click at [99, 248] on icon at bounding box center [97, 252] width 9 height 8
click at [639, 193] on link "22.80" at bounding box center [633, 200] width 26 height 14
click at [634, 193] on link "22.80" at bounding box center [633, 200] width 26 height 14
click at [633, 193] on link "22.80" at bounding box center [633, 200] width 26 height 14
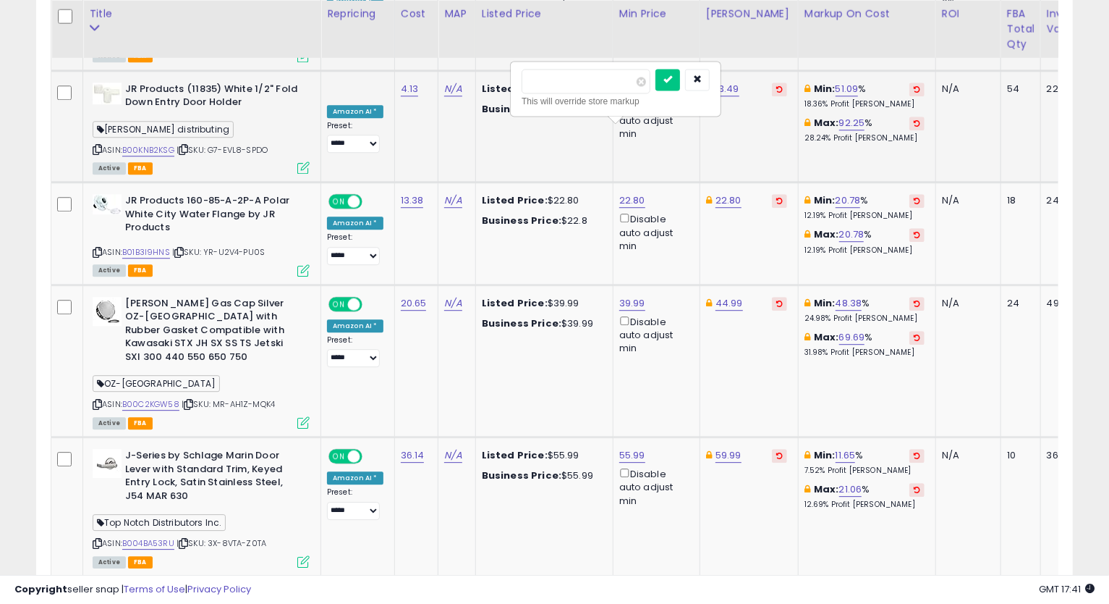
drag, startPoint x: 593, startPoint y: 83, endPoint x: 461, endPoint y: 88, distance: 132.5
type input "*****"
click button "submit" at bounding box center [668, 80] width 25 height 22
click at [96, 248] on icon at bounding box center [97, 252] width 9 height 8
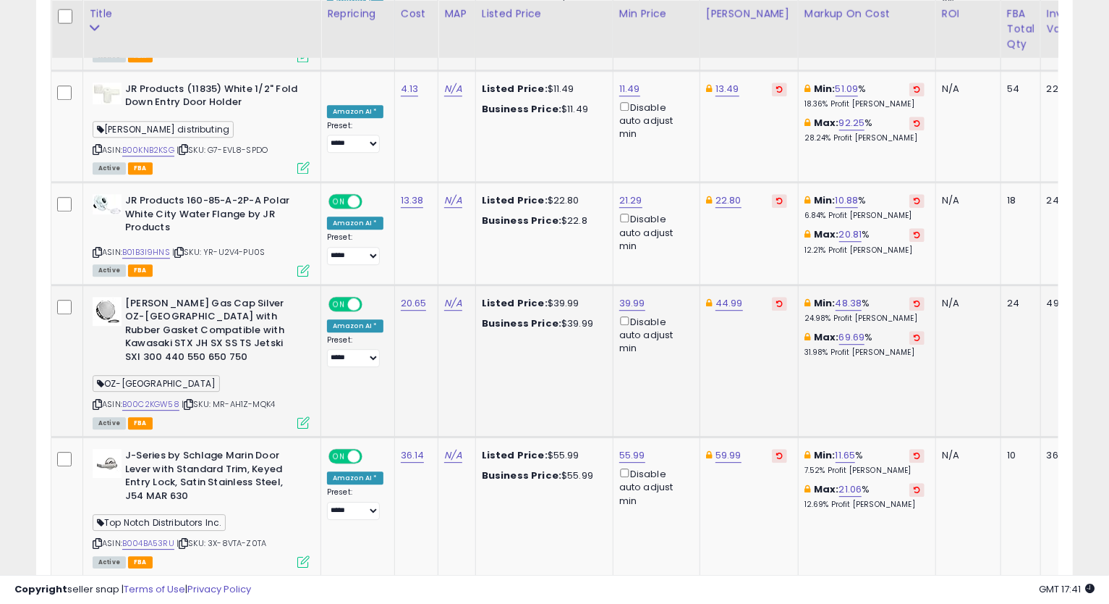
click at [844, 313] on td "Min: 48.38 % 24.98% Profit [PERSON_NAME]: 69.69 % 31.98% Profit [PERSON_NAME]" at bounding box center [867, 360] width 138 height 152
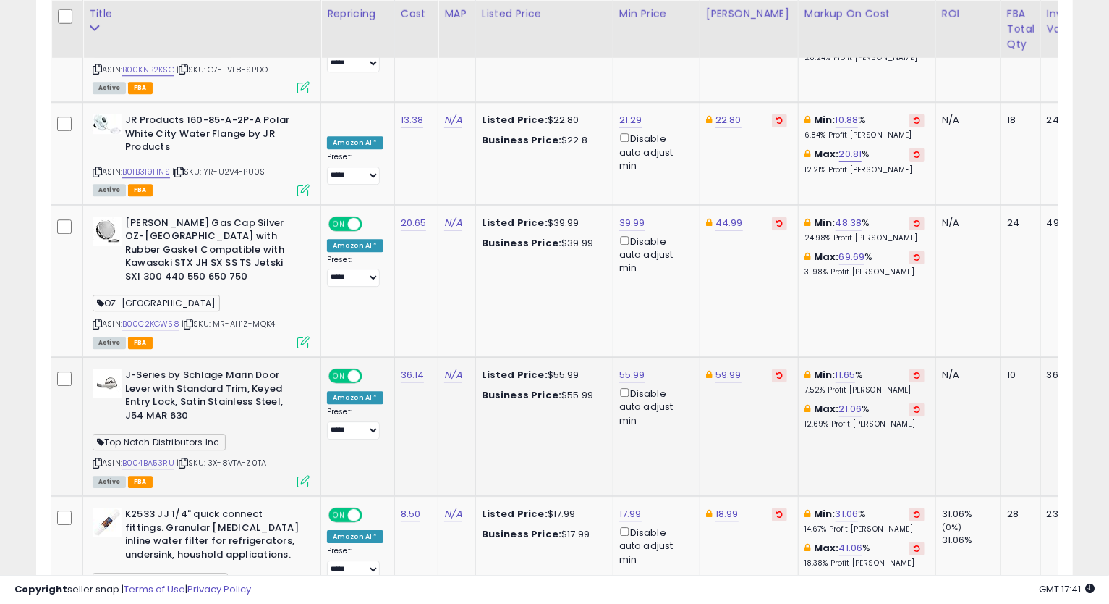
scroll to position [2507, 0]
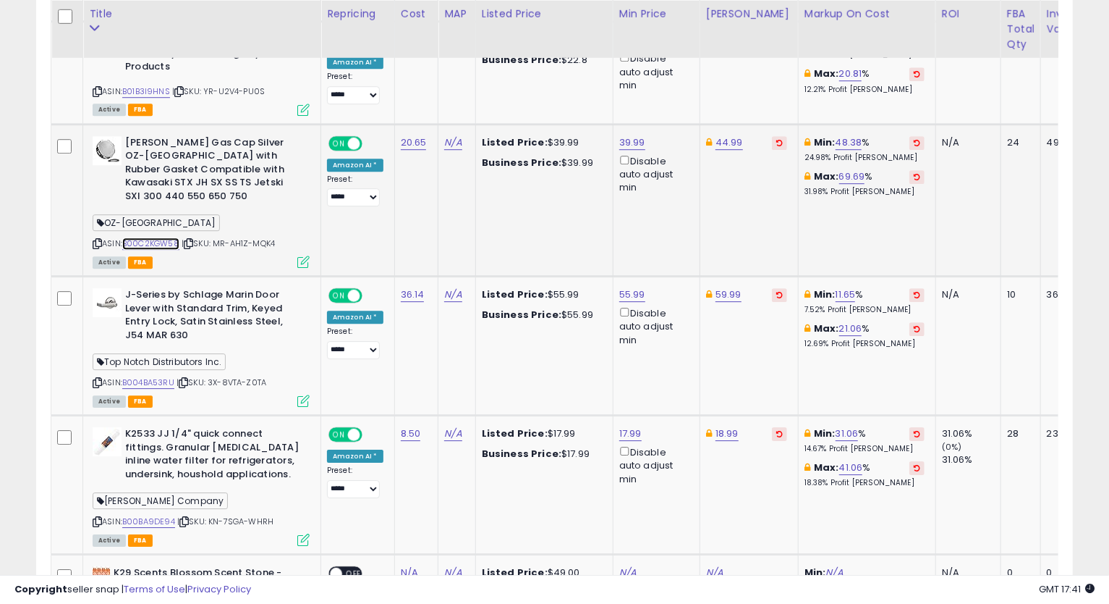
click at [143, 237] on link "B00C2KGW58" at bounding box center [150, 243] width 57 height 12
click at [99, 240] on icon at bounding box center [97, 244] width 9 height 8
click at [630, 135] on link "39.99" at bounding box center [633, 142] width 26 height 14
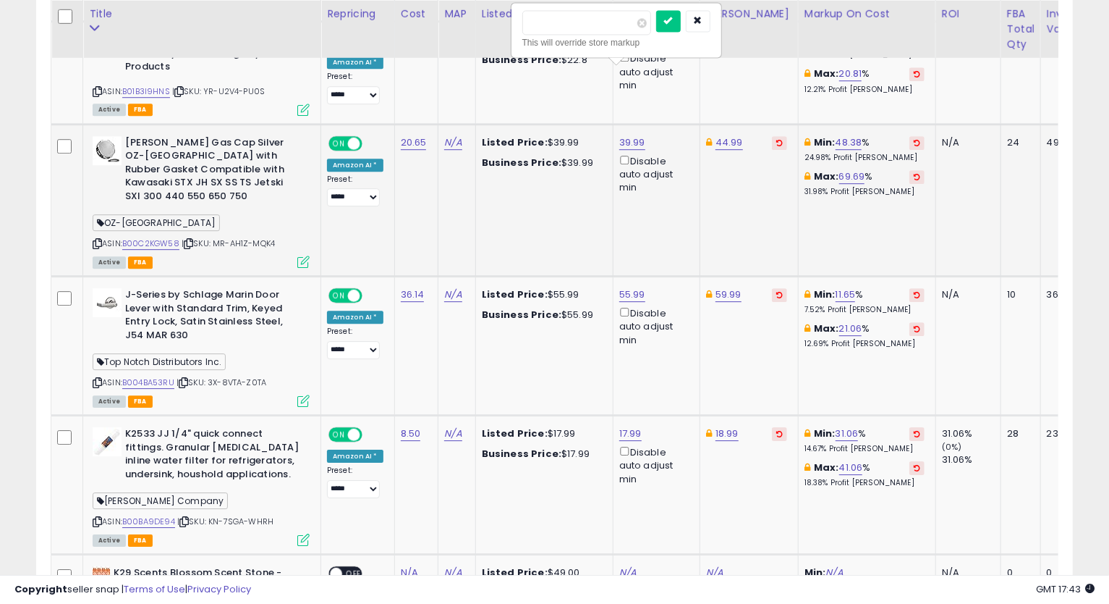
type input "*****"
click button "submit" at bounding box center [668, 21] width 25 height 22
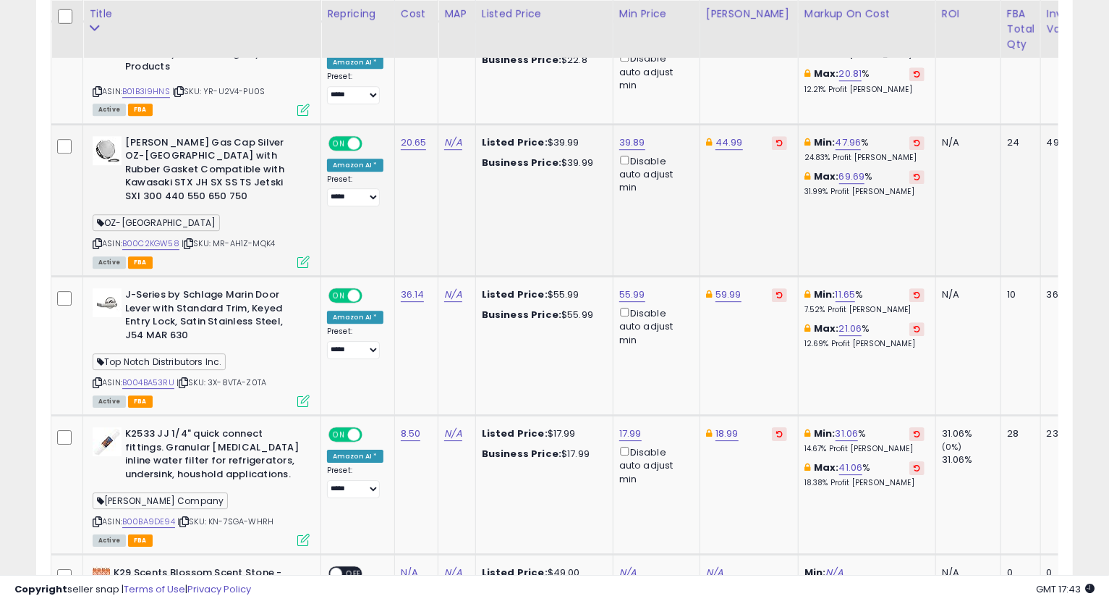
scroll to position [2588, 0]
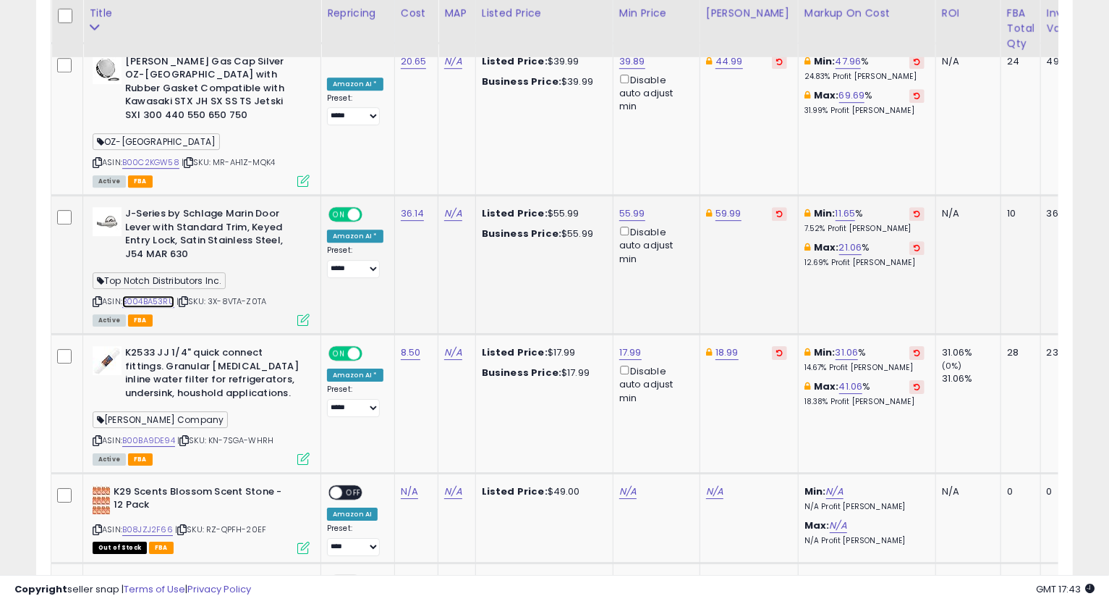
click at [154, 295] on link "B004BA53RU" at bounding box center [148, 301] width 52 height 12
click at [100, 297] on icon at bounding box center [97, 301] width 9 height 8
click at [98, 297] on icon at bounding box center [97, 301] width 9 height 8
drag, startPoint x: 785, startPoint y: 229, endPoint x: 769, endPoint y: 232, distance: 17.0
click at [798, 229] on td "Min: 11.65 % 7.52% Profit [PERSON_NAME]: 21.06 % 12.69% Profit [PERSON_NAME]" at bounding box center [867, 264] width 138 height 139
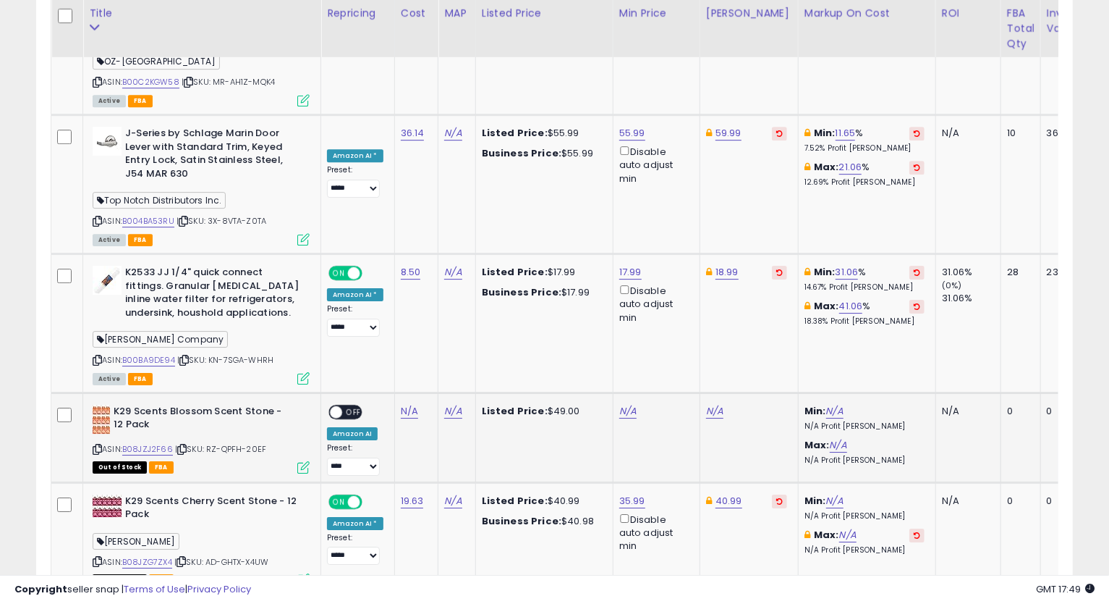
scroll to position [2749, 0]
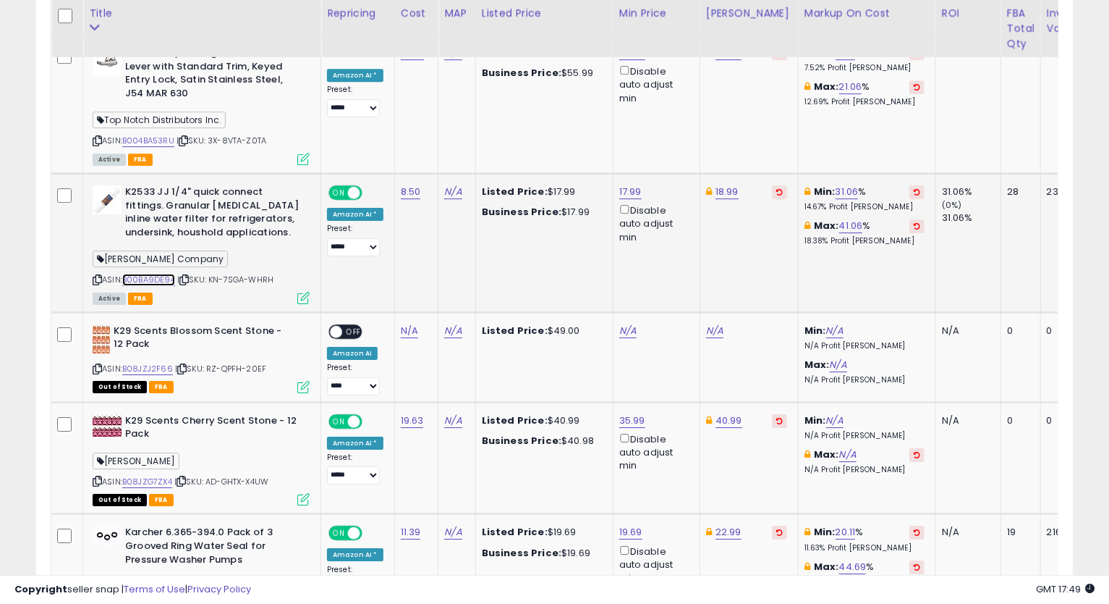
click at [162, 274] on link "B00BA9DE94" at bounding box center [148, 280] width 53 height 12
click at [98, 276] on icon at bounding box center [97, 280] width 9 height 8
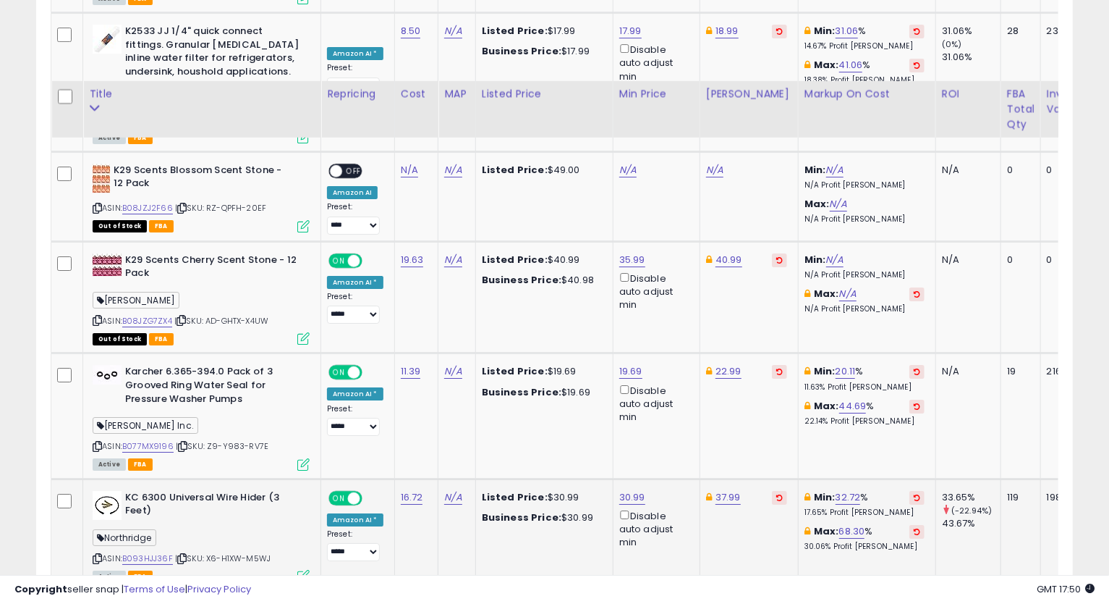
scroll to position [2990, 0]
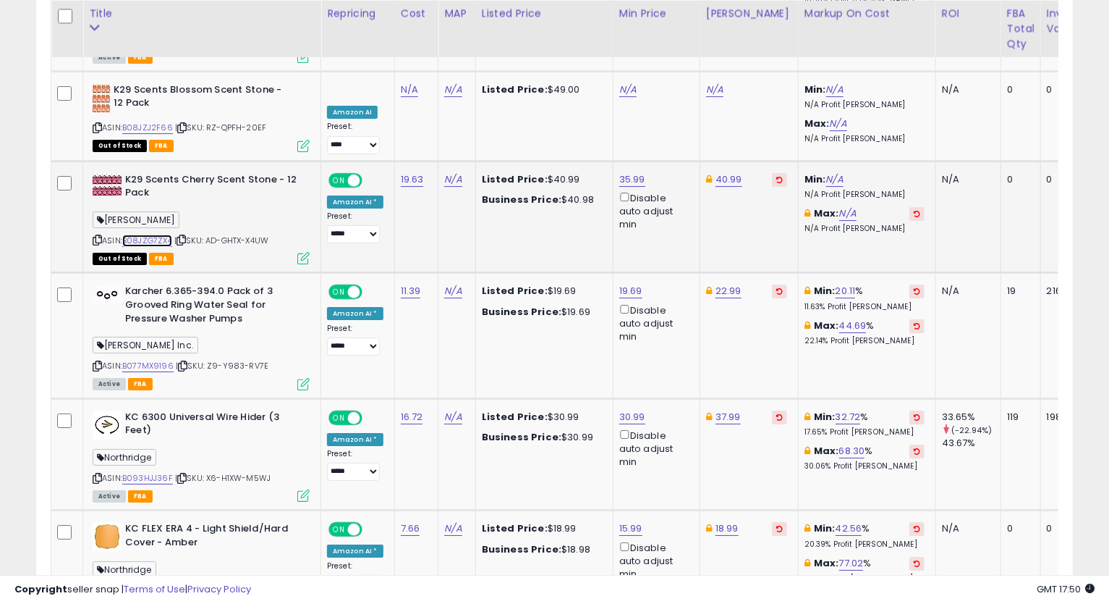
click at [164, 234] on link "B08JZG7ZX4" at bounding box center [147, 240] width 50 height 12
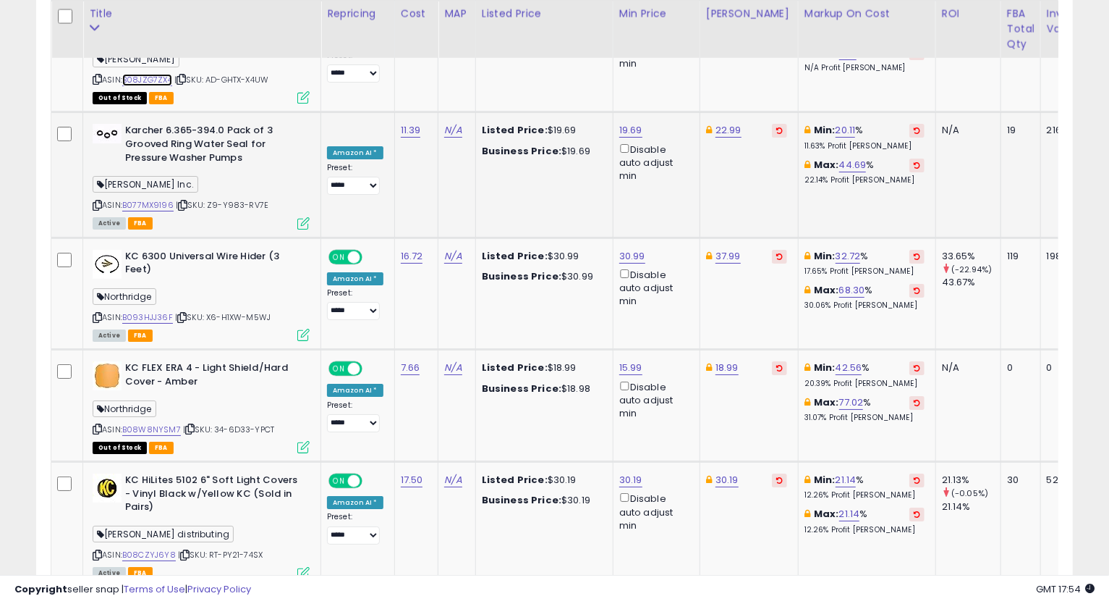
scroll to position [3070, 0]
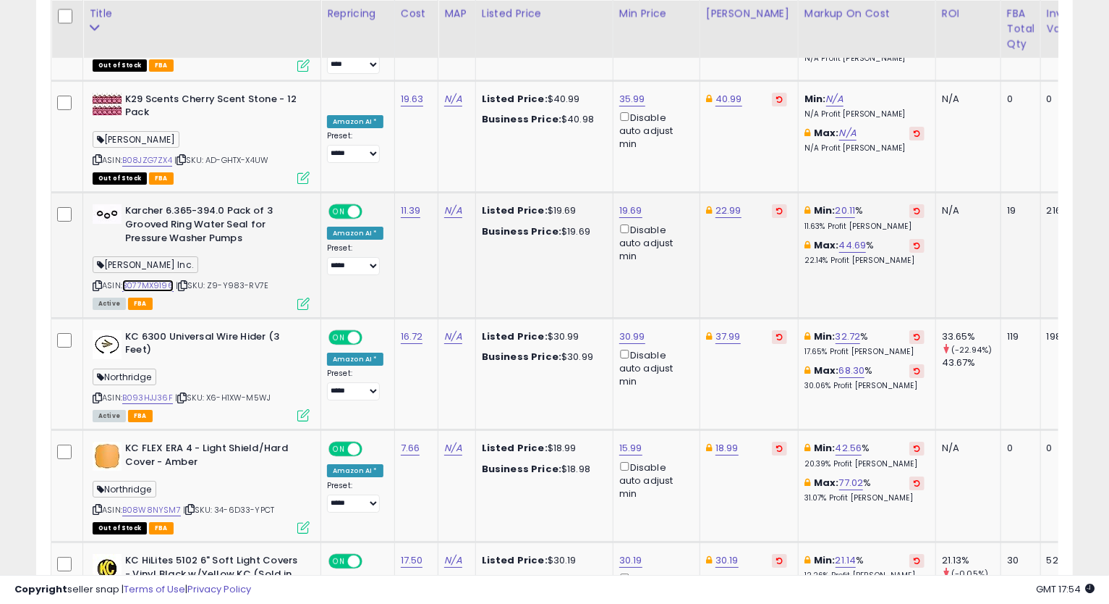
click at [164, 279] on link "B077MX9196" at bounding box center [147, 285] width 51 height 12
click at [96, 282] on icon at bounding box center [97, 286] width 9 height 8
click at [625, 203] on link "19.69" at bounding box center [631, 210] width 23 height 14
type input "*****"
click button "submit" at bounding box center [667, 75] width 25 height 22
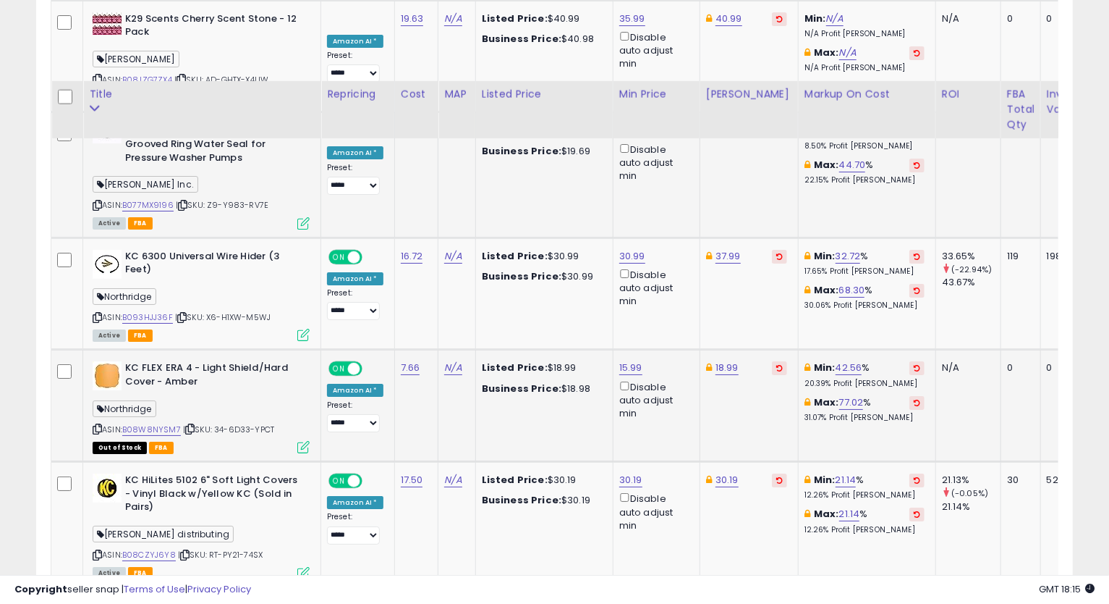
scroll to position [3231, 0]
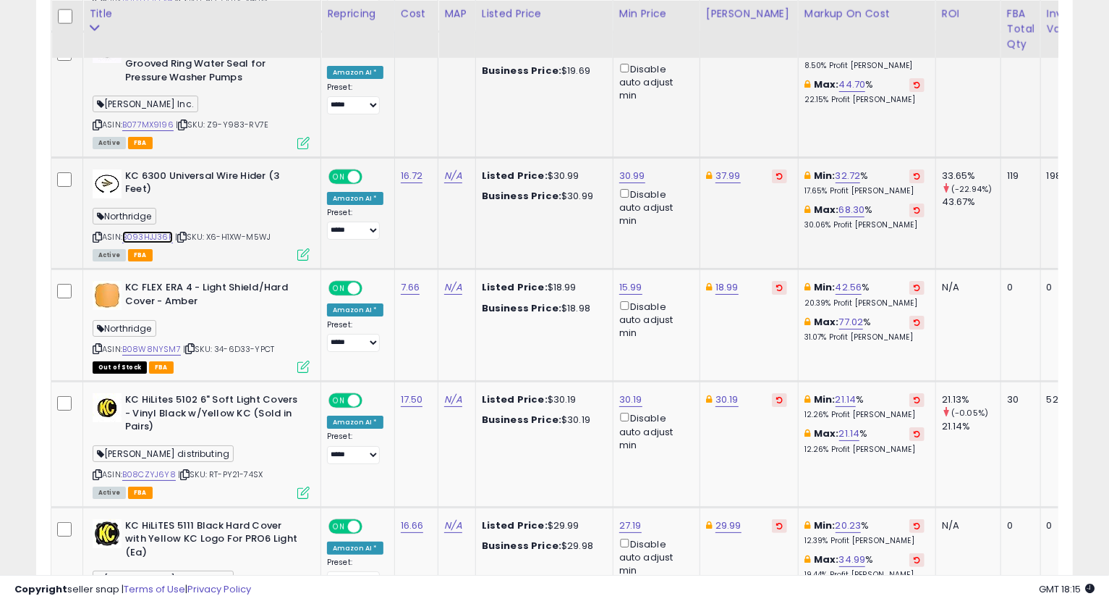
click at [144, 231] on link "B093HJJ36F" at bounding box center [147, 237] width 51 height 12
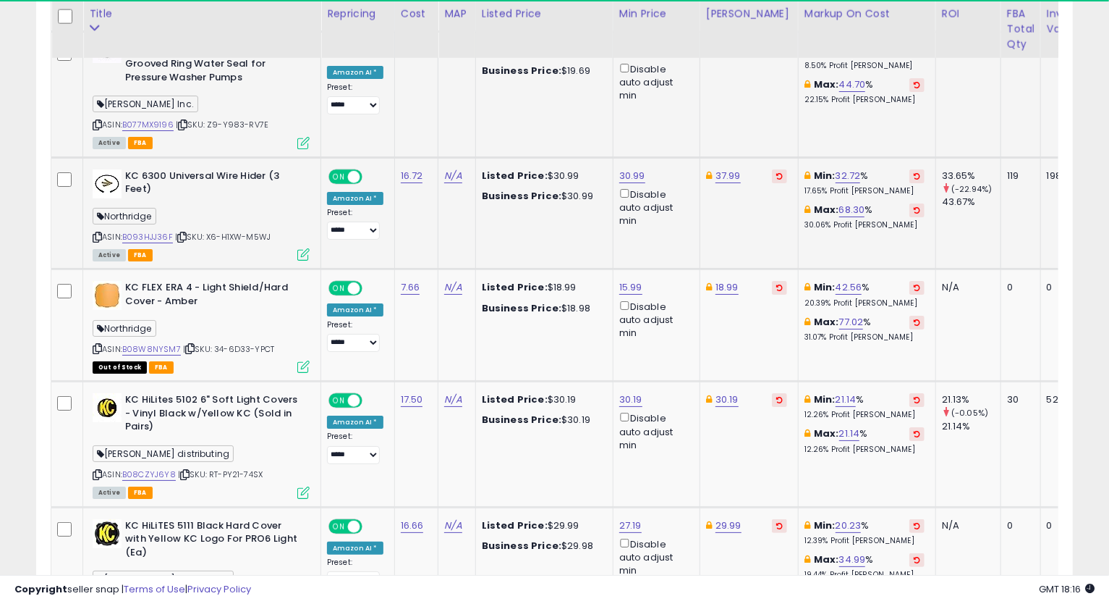
click at [98, 233] on icon at bounding box center [97, 237] width 9 height 8
click at [717, 169] on link "37.99" at bounding box center [728, 176] width 25 height 14
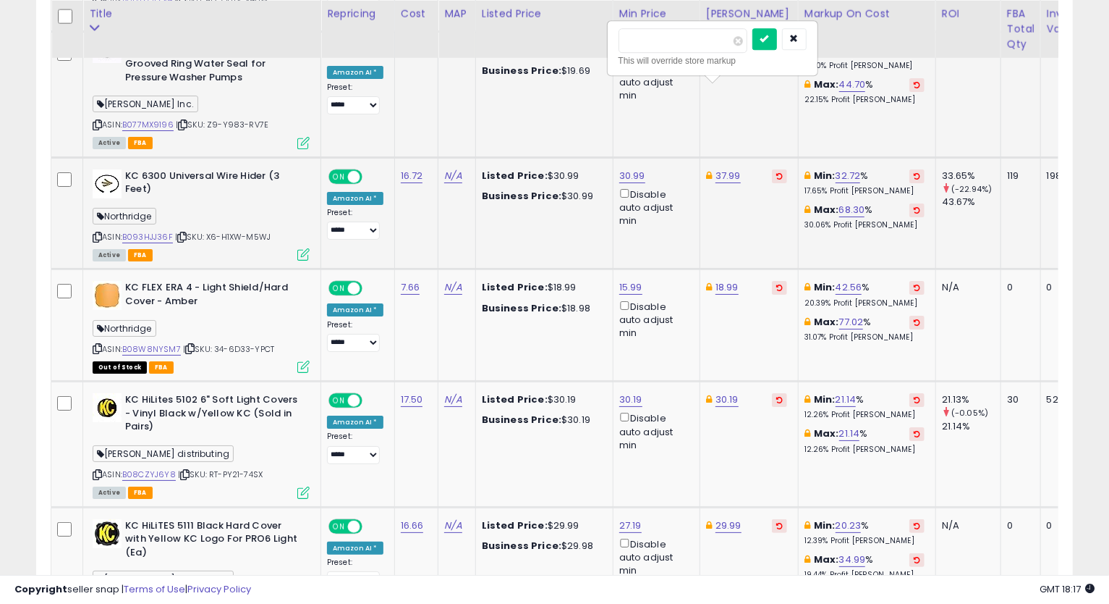
type input "*****"
click button "submit" at bounding box center [765, 39] width 25 height 22
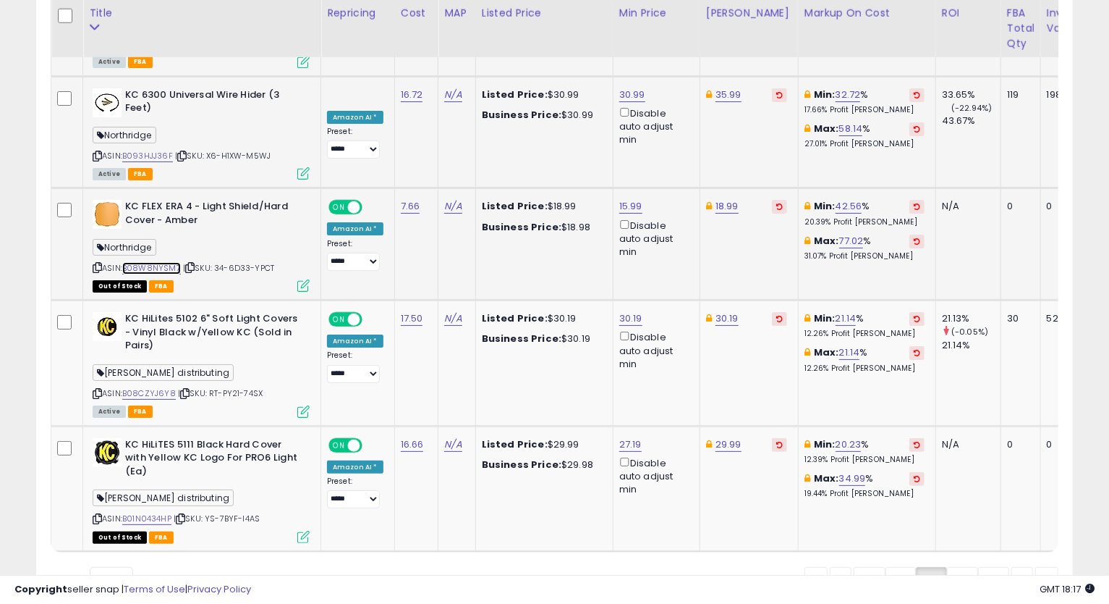
click at [149, 262] on link "B08W8NYSM7" at bounding box center [151, 268] width 59 height 12
click at [720, 188] on td "18.99" at bounding box center [749, 244] width 98 height 112
click at [730, 199] on link "18.99" at bounding box center [727, 206] width 23 height 14
click at [634, 72] on input "*****" at bounding box center [681, 71] width 129 height 25
type input "*****"
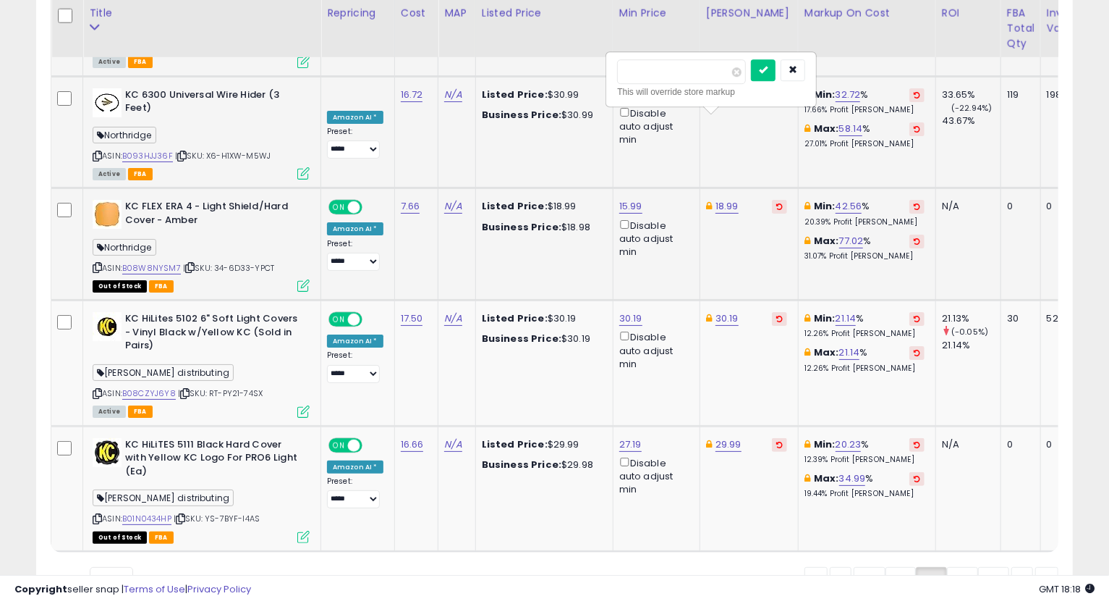
click button "submit" at bounding box center [763, 70] width 25 height 22
click at [151, 387] on link "B08CZYJ6Y8" at bounding box center [149, 393] width 54 height 12
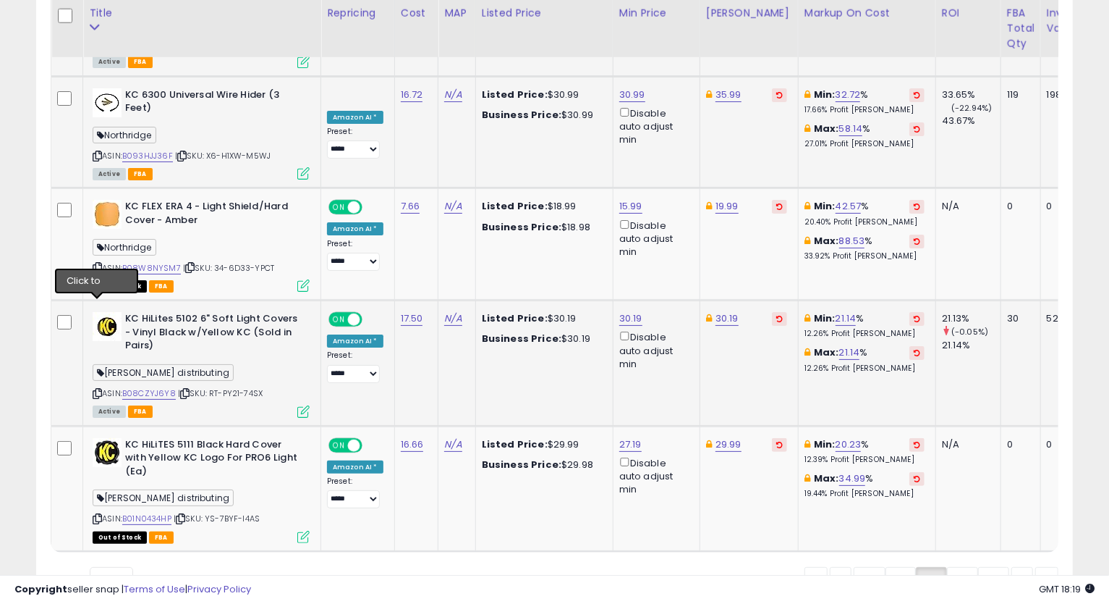
click at [94, 389] on icon at bounding box center [97, 393] width 9 height 8
click at [149, 512] on link "B01N0434HP" at bounding box center [146, 518] width 49 height 12
click at [622, 437] on link "27.19" at bounding box center [631, 444] width 22 height 14
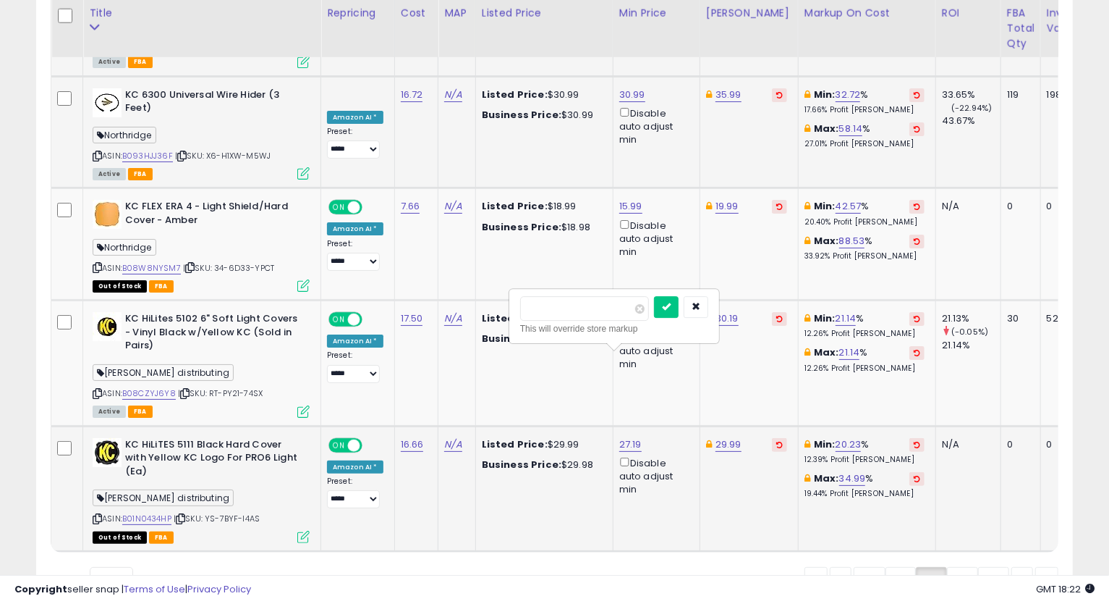
drag, startPoint x: 612, startPoint y: 308, endPoint x: 469, endPoint y: 345, distance: 148.0
type input "*****"
click button "submit" at bounding box center [666, 307] width 25 height 22
click at [682, 428] on td "27.19 ***** This will override store markup Disable auto adjust min" at bounding box center [656, 488] width 87 height 125
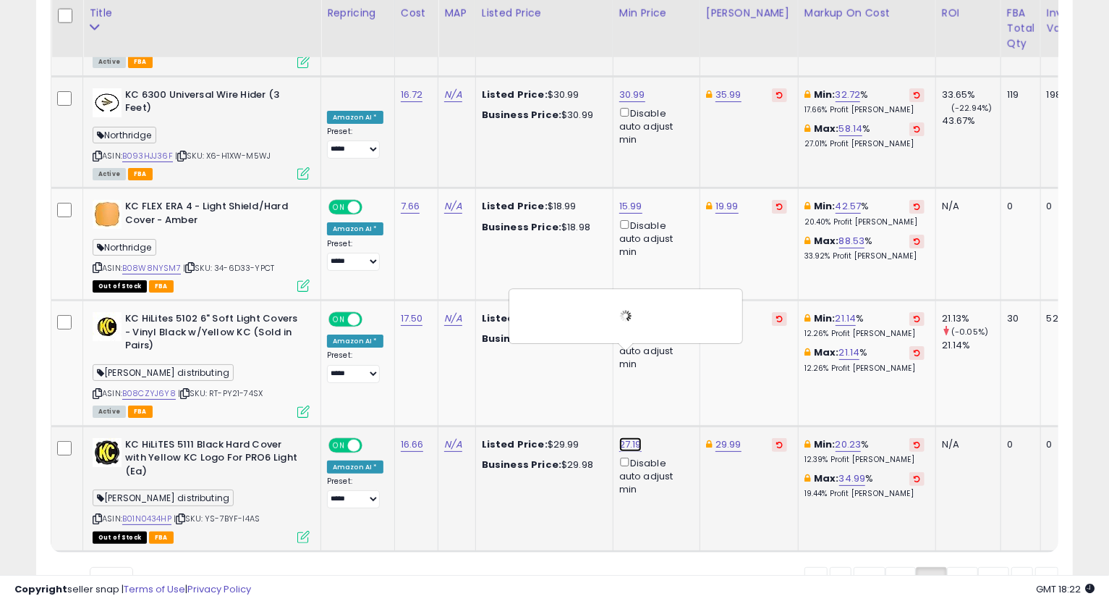
click at [620, 437] on link "27.19" at bounding box center [631, 444] width 22 height 14
click at [621, 437] on link "27.19" at bounding box center [631, 444] width 22 height 14
click at [729, 437] on link "29.99" at bounding box center [729, 444] width 26 height 14
click at [799, 309] on icon "button" at bounding box center [794, 306] width 9 height 9
click at [719, 437] on link "29.99" at bounding box center [729, 444] width 26 height 14
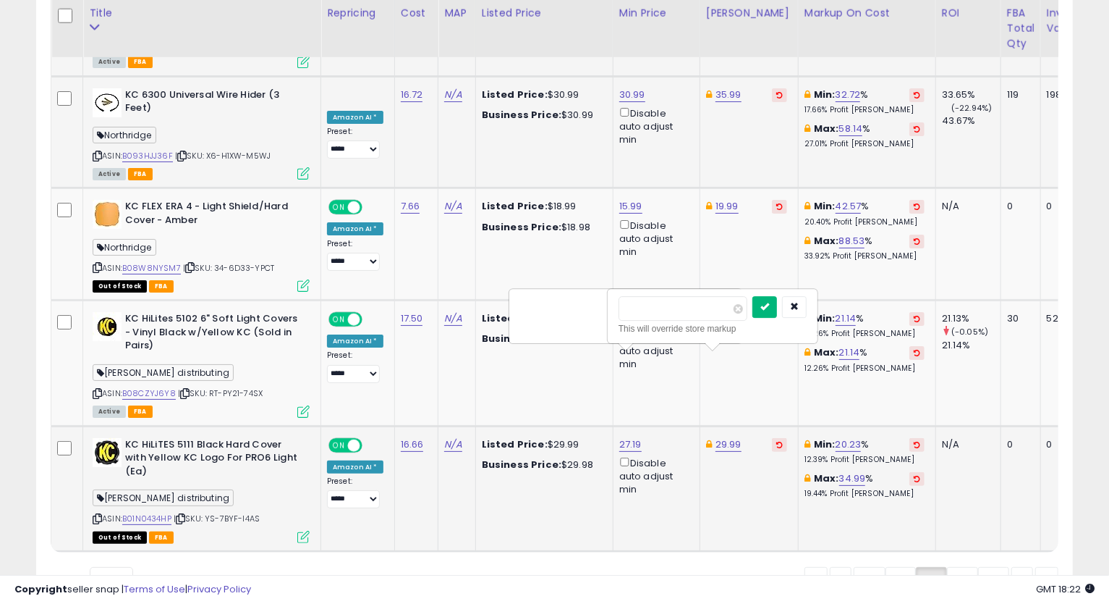
click at [777, 306] on button "submit" at bounding box center [765, 307] width 25 height 22
click at [627, 437] on link "27.19" at bounding box center [631, 444] width 22 height 14
click at [735, 437] on link "29.99" at bounding box center [729, 444] width 26 height 14
type input "*****"
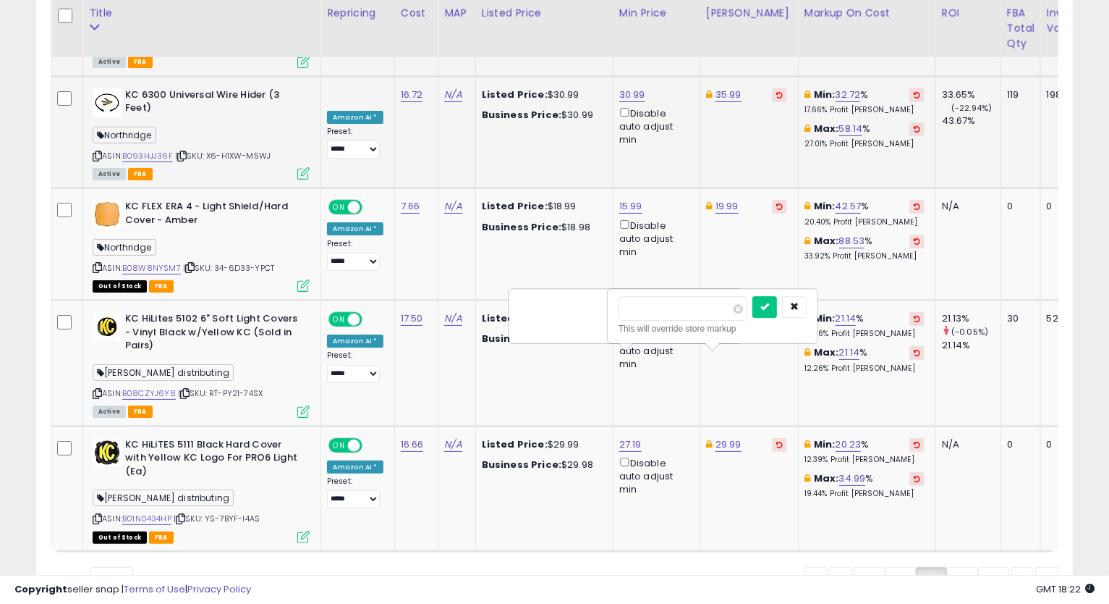
click button "submit" at bounding box center [765, 307] width 25 height 22
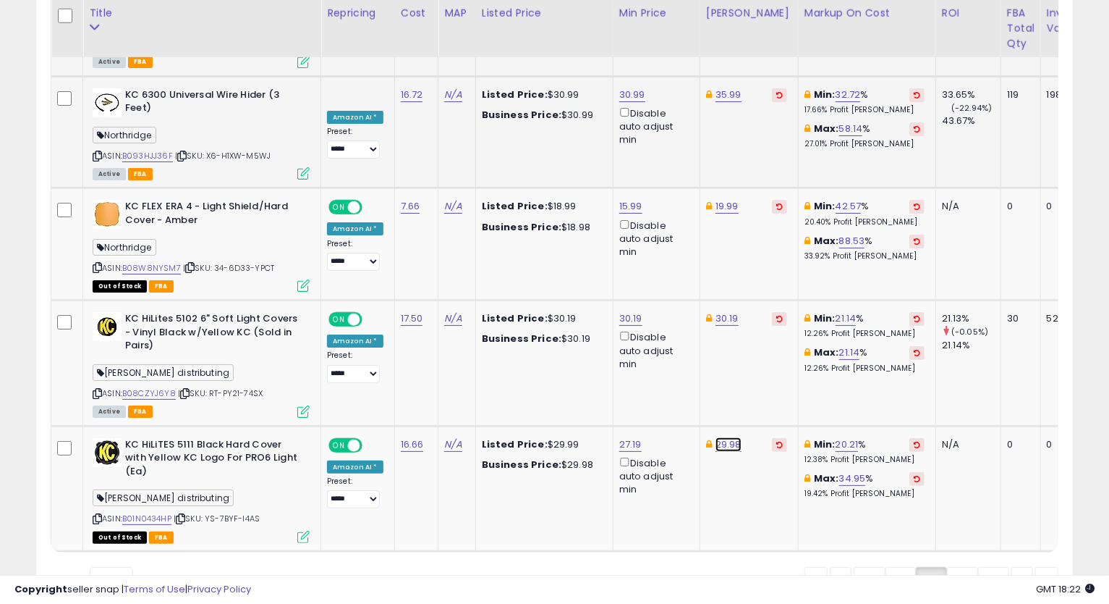
click at [727, 437] on link "29.98" at bounding box center [729, 444] width 26 height 14
type input "*****"
click button "submit" at bounding box center [765, 307] width 25 height 22
click at [638, 438] on div "27.19 Disable auto adjust min" at bounding box center [654, 467] width 69 height 59
click at [630, 437] on link "27.19" at bounding box center [631, 444] width 22 height 14
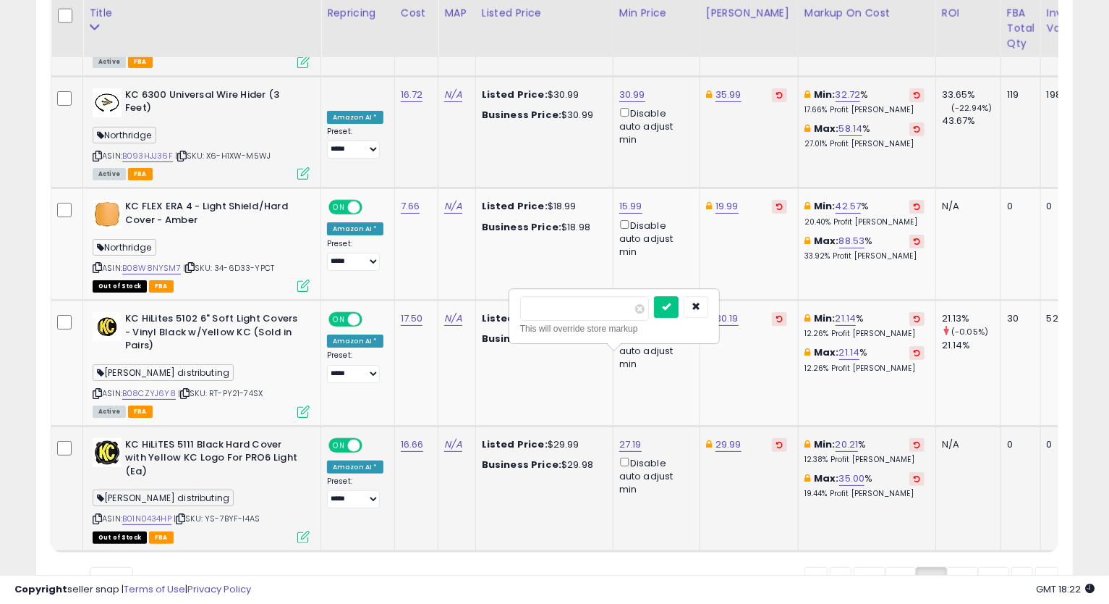
click at [544, 308] on input "*****" at bounding box center [584, 308] width 129 height 25
type input "*****"
click button "submit" at bounding box center [666, 307] width 25 height 22
click at [959, 567] on link "27" at bounding box center [962, 579] width 31 height 25
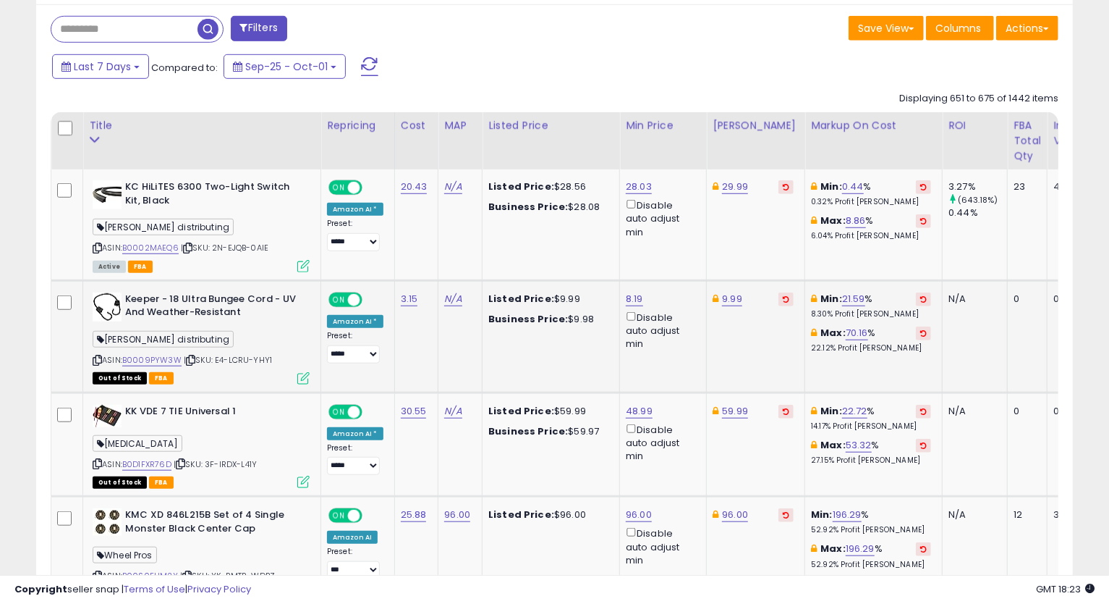
scroll to position [672, 0]
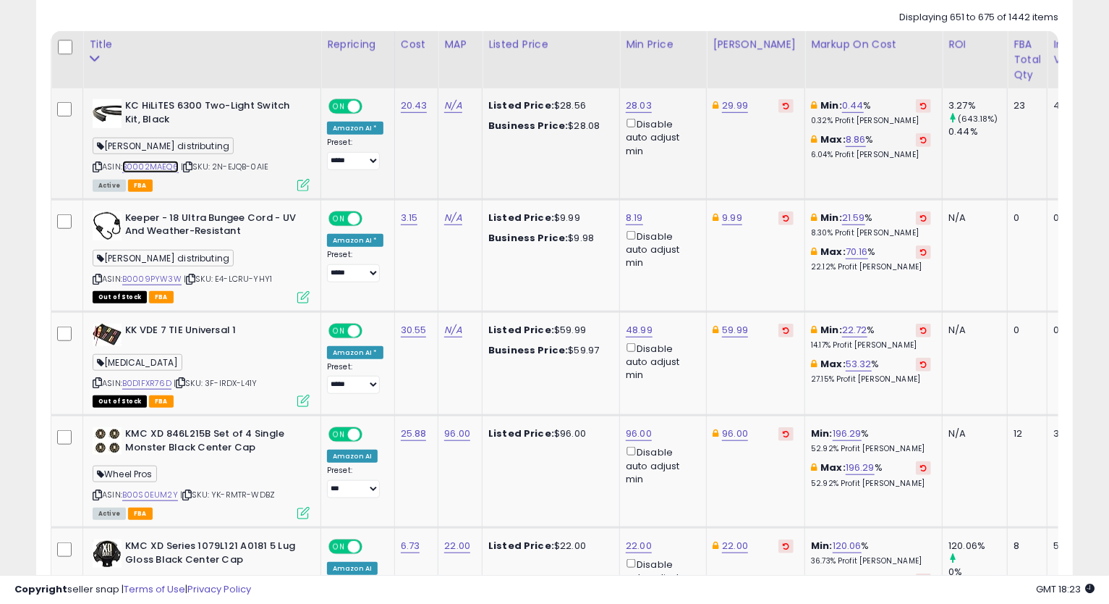
click at [130, 170] on link "B0002MAEQ6" at bounding box center [150, 167] width 56 height 12
click at [93, 169] on icon at bounding box center [97, 167] width 9 height 8
